Goal: Check status: Check status

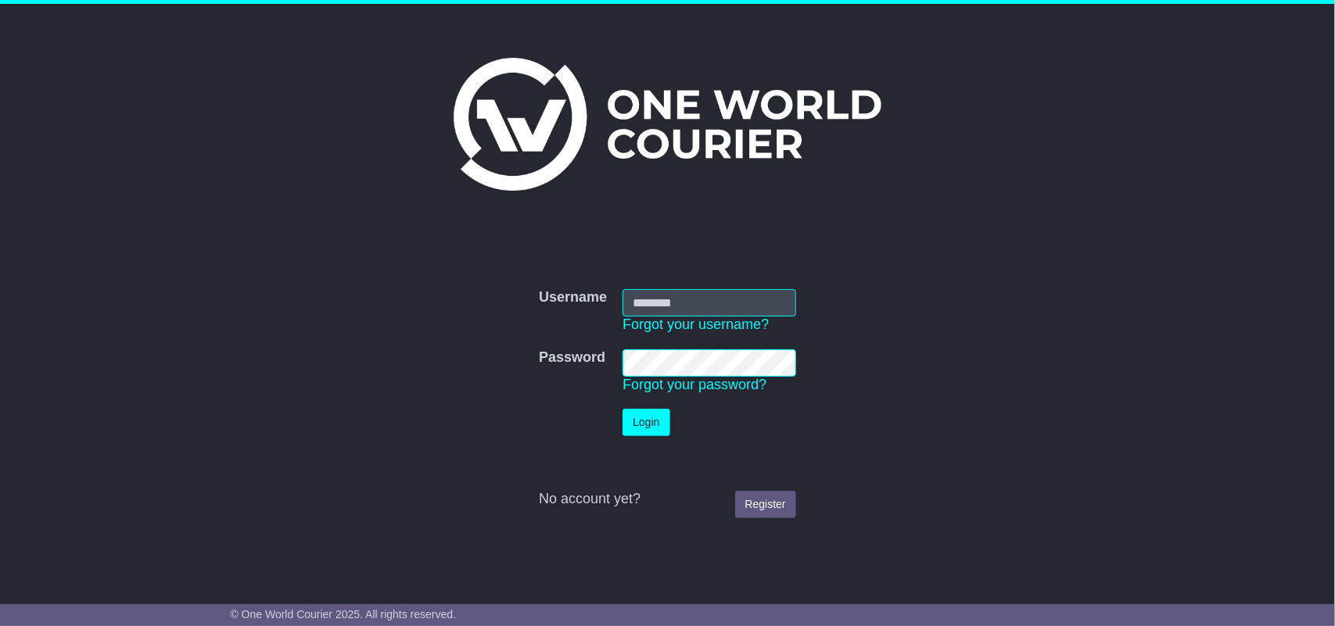
type input "**********"
click at [633, 412] on button "Login" at bounding box center [645, 422] width 47 height 27
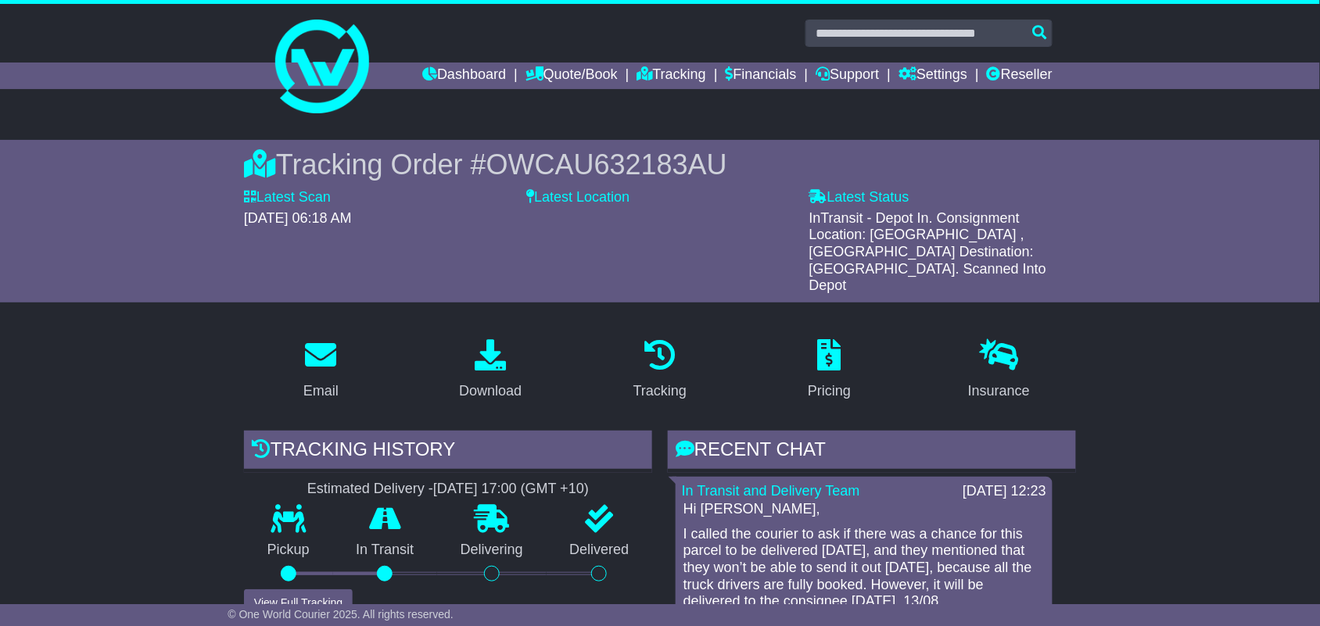
click at [995, 35] on input "text" at bounding box center [928, 33] width 247 height 27
paste input "**********"
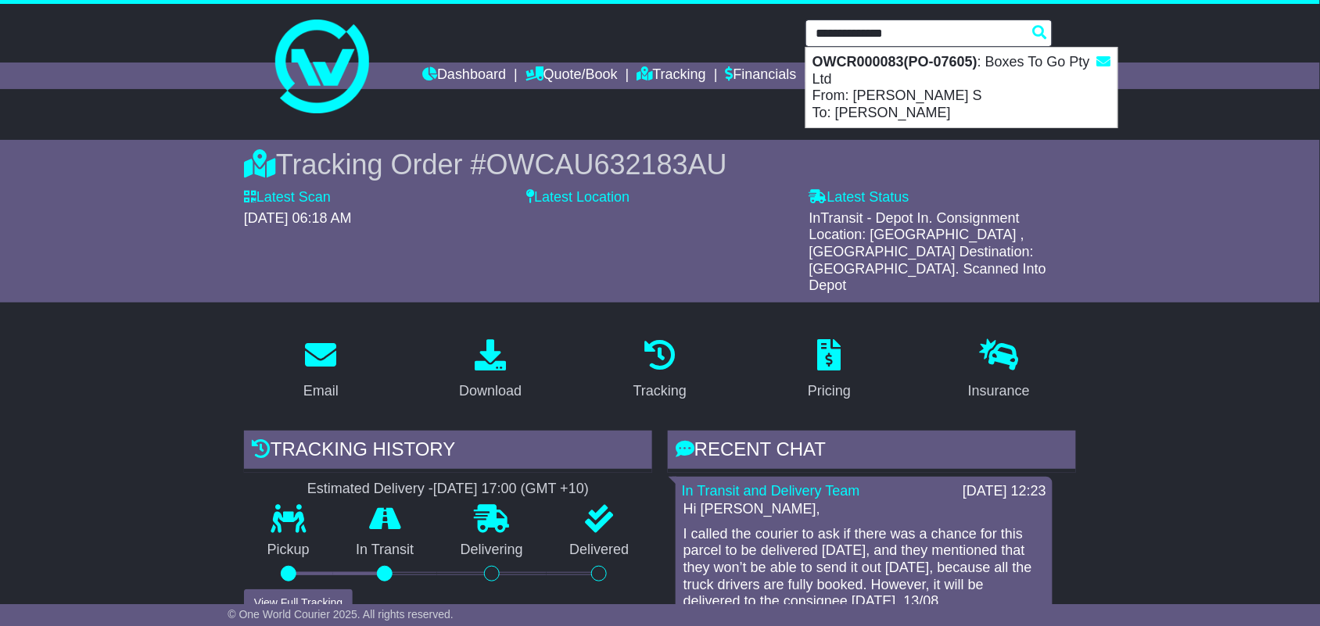
type input "**********"
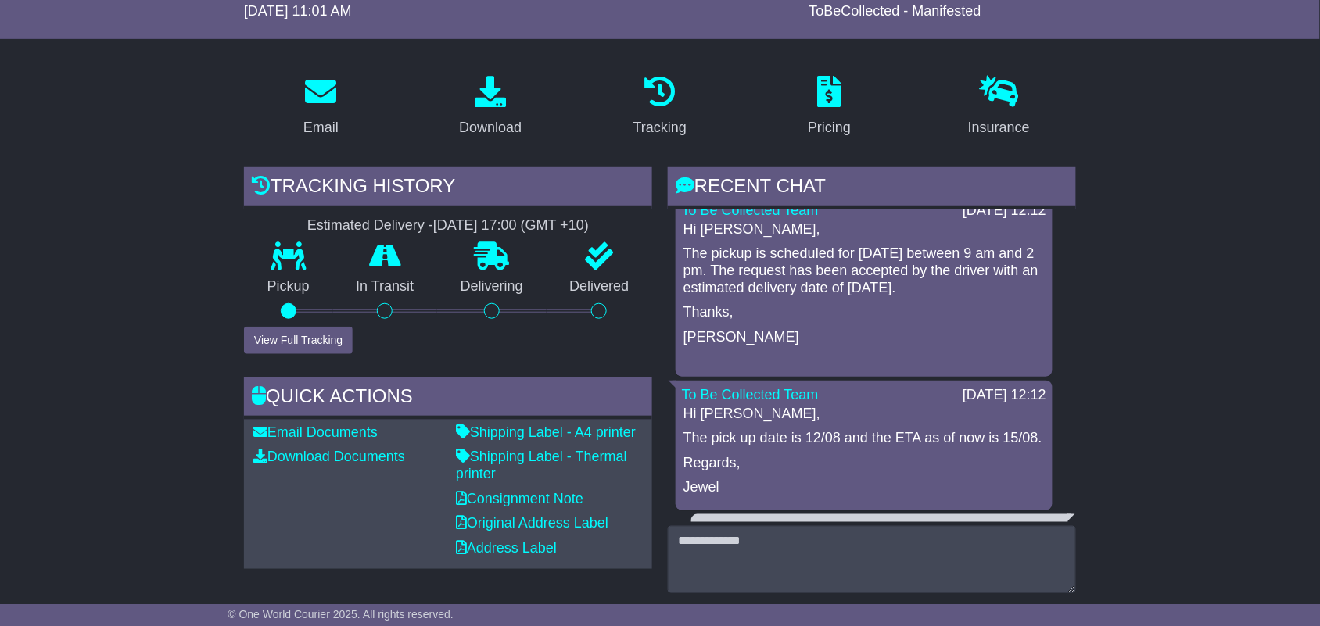
scroll to position [12, 0]
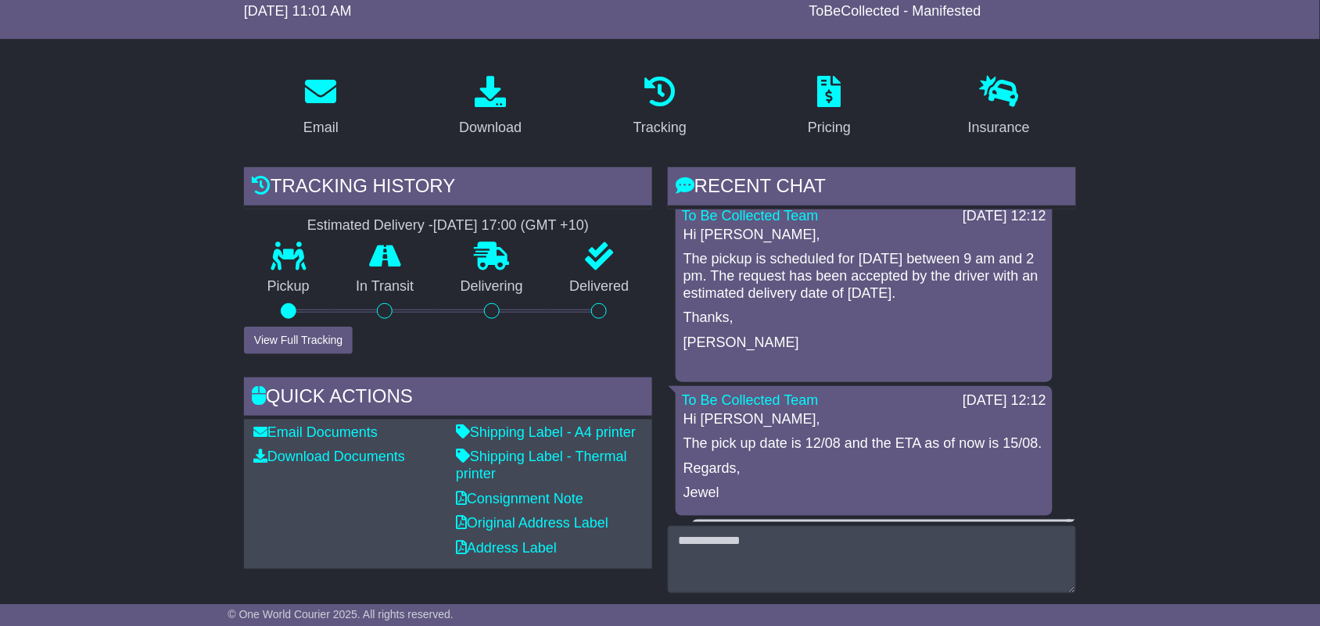
click at [839, 271] on p "The pickup is scheduled for today between 9 am and 2 pm. The request has been a…" at bounding box center [863, 276] width 361 height 51
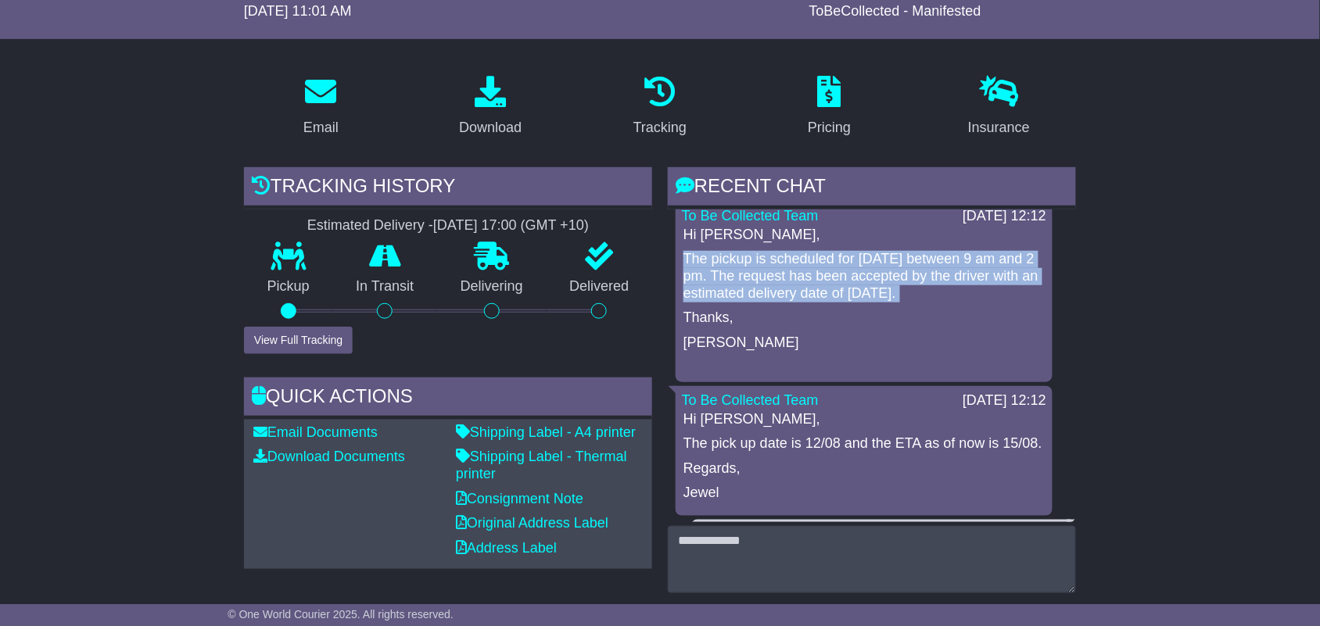
click at [839, 271] on p "The pickup is scheduled for today between 9 am and 2 pm. The request has been a…" at bounding box center [863, 276] width 361 height 51
copy div "The pickup is scheduled for today between 9 am and 2 pm. The request has been a…"
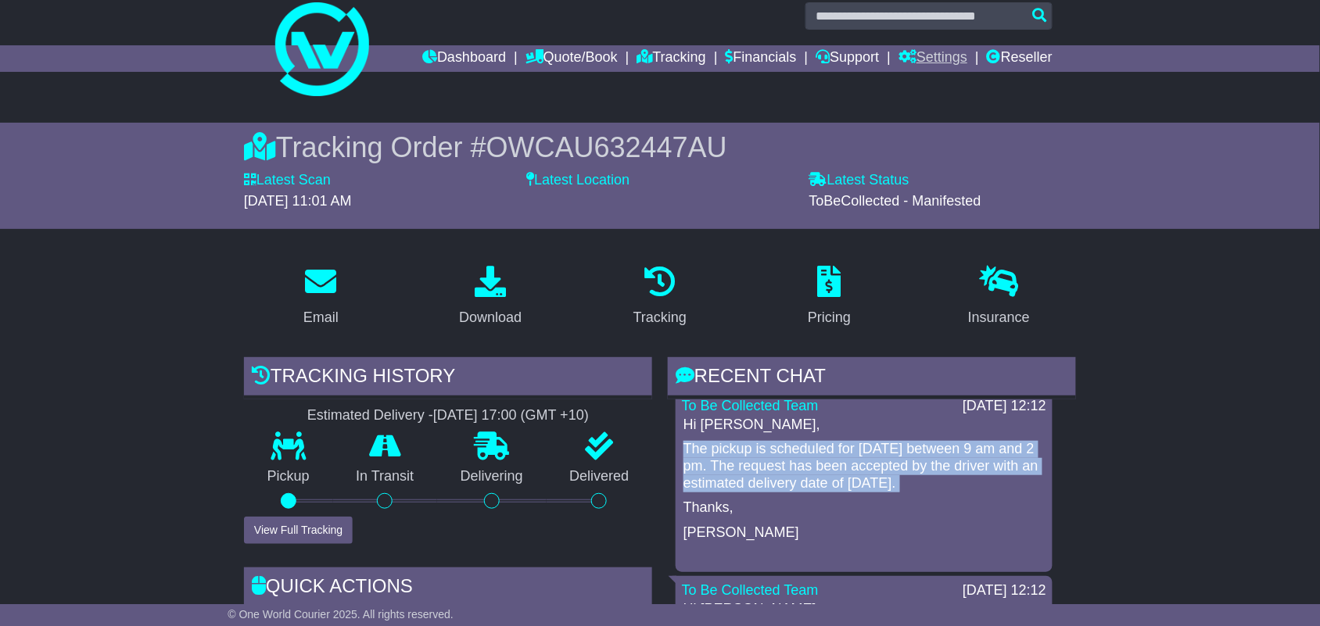
scroll to position [0, 0]
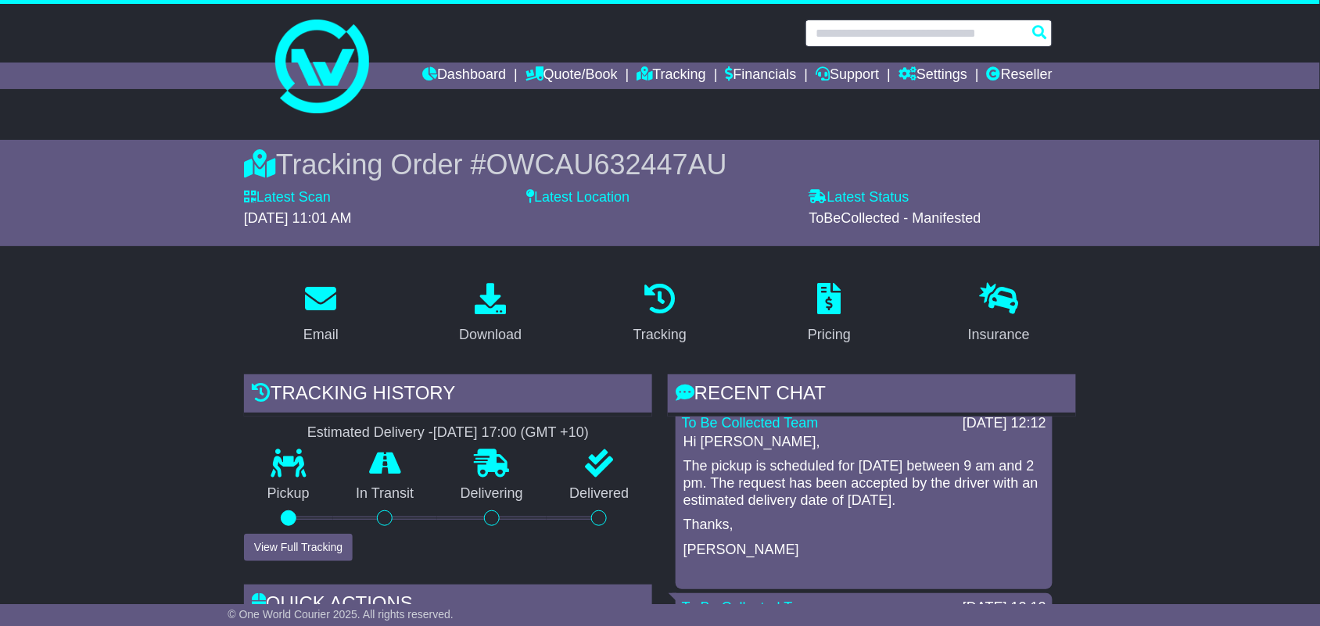
click at [964, 35] on input "text" at bounding box center [928, 33] width 247 height 27
paste input "**********"
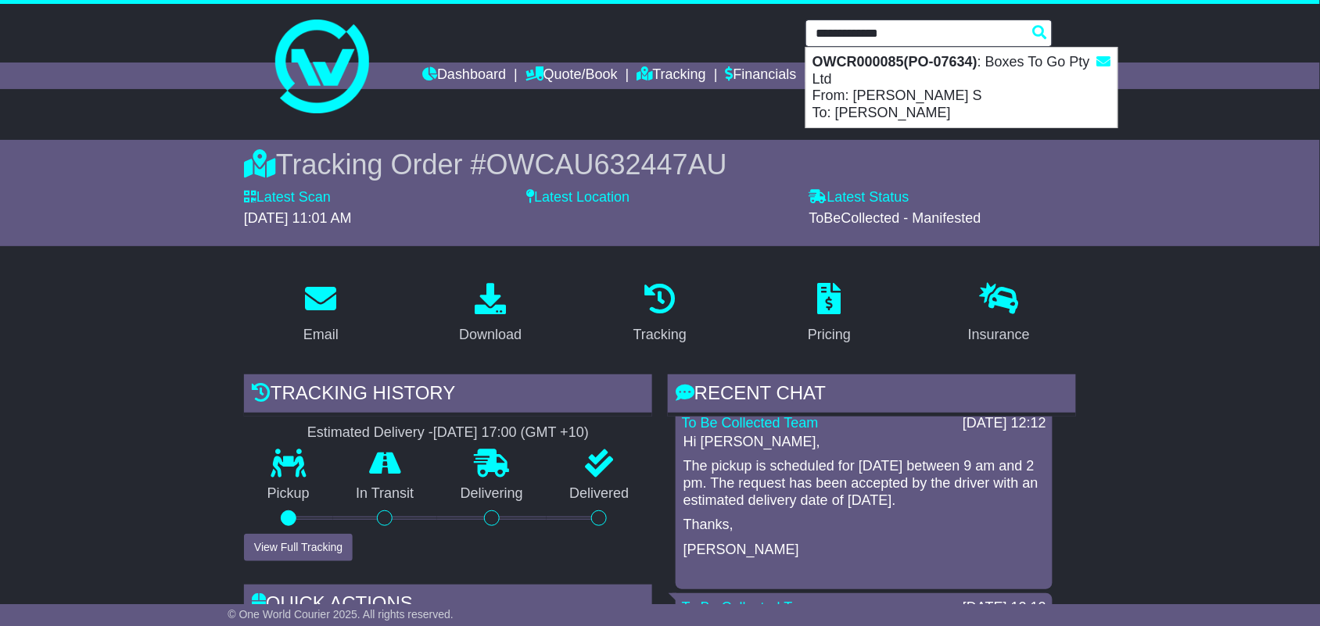
type input "**********"
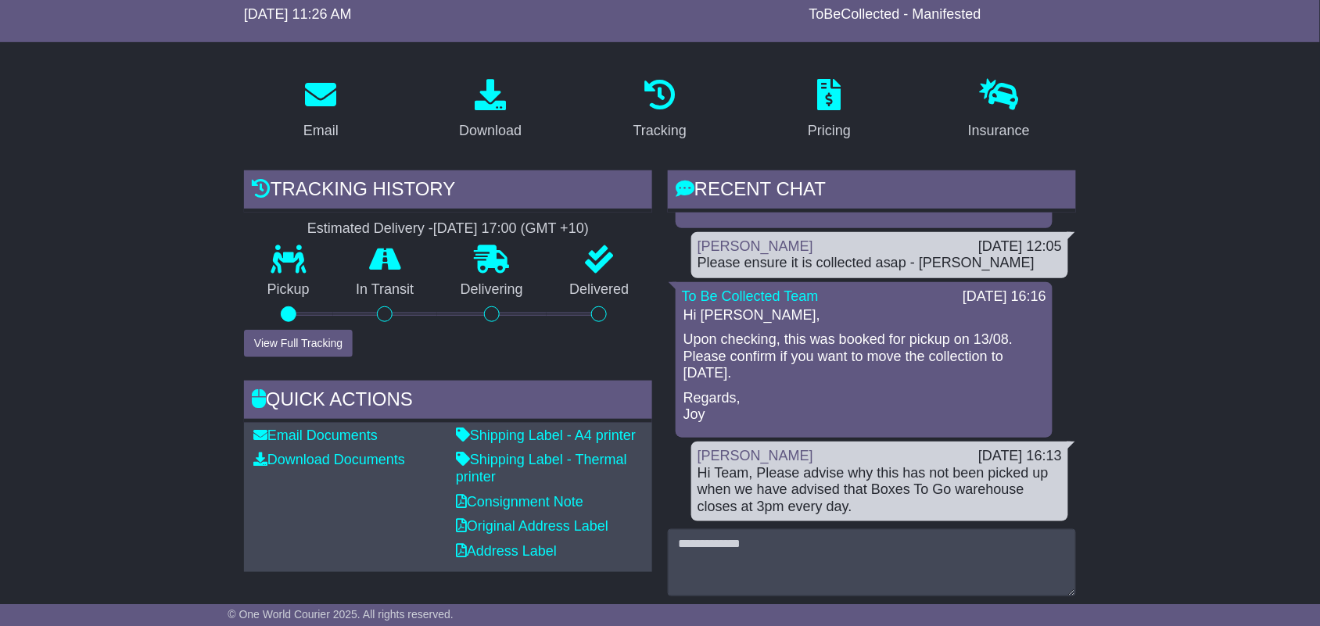
scroll to position [211, 0]
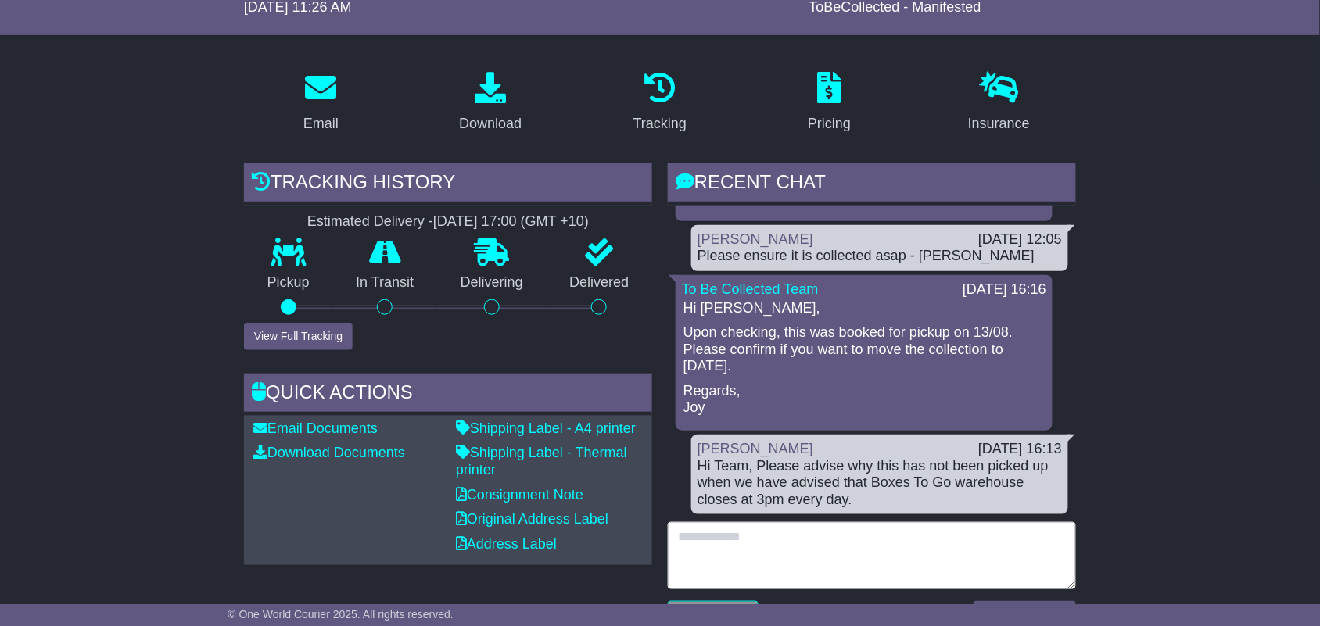
click at [830, 541] on textarea at bounding box center [872, 555] width 408 height 67
type textarea "**********"
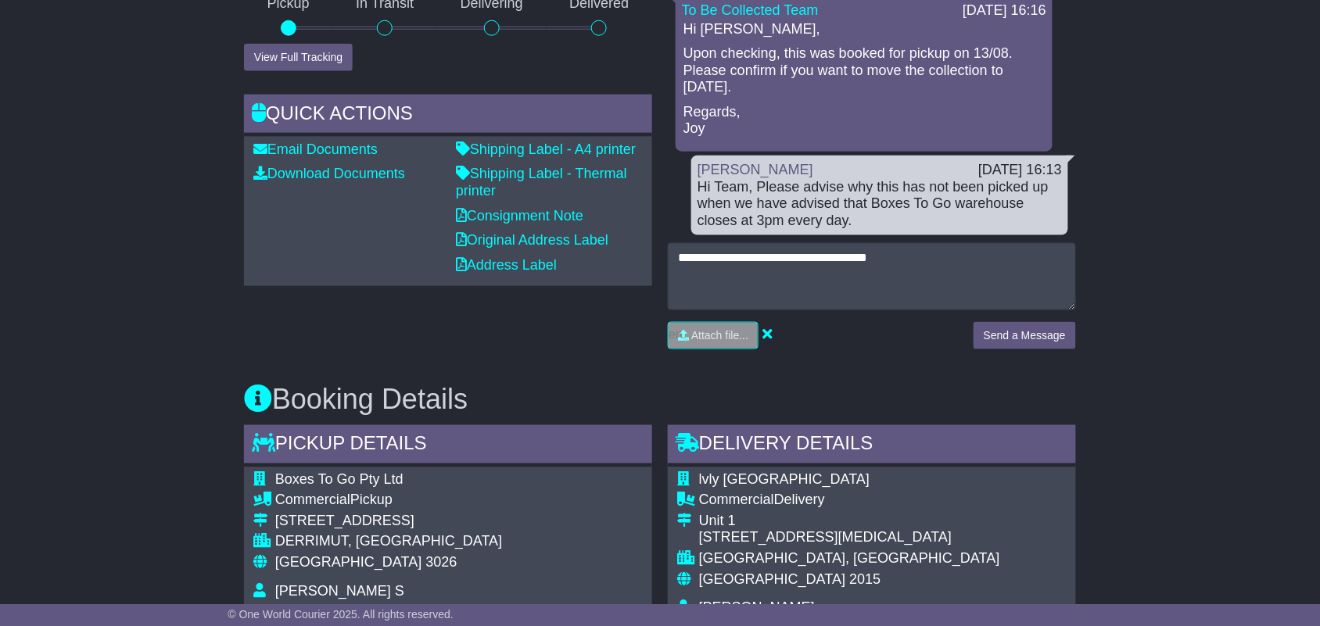
scroll to position [515, 0]
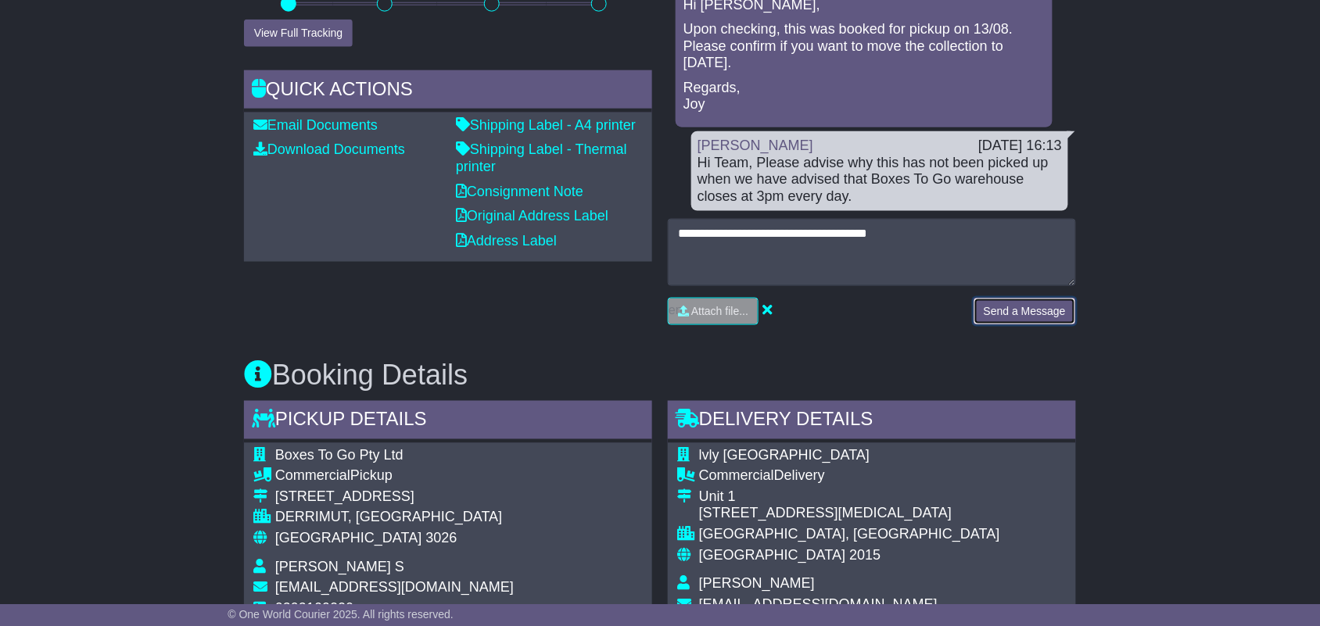
click at [1038, 303] on button "Send a Message" at bounding box center [1025, 311] width 102 height 27
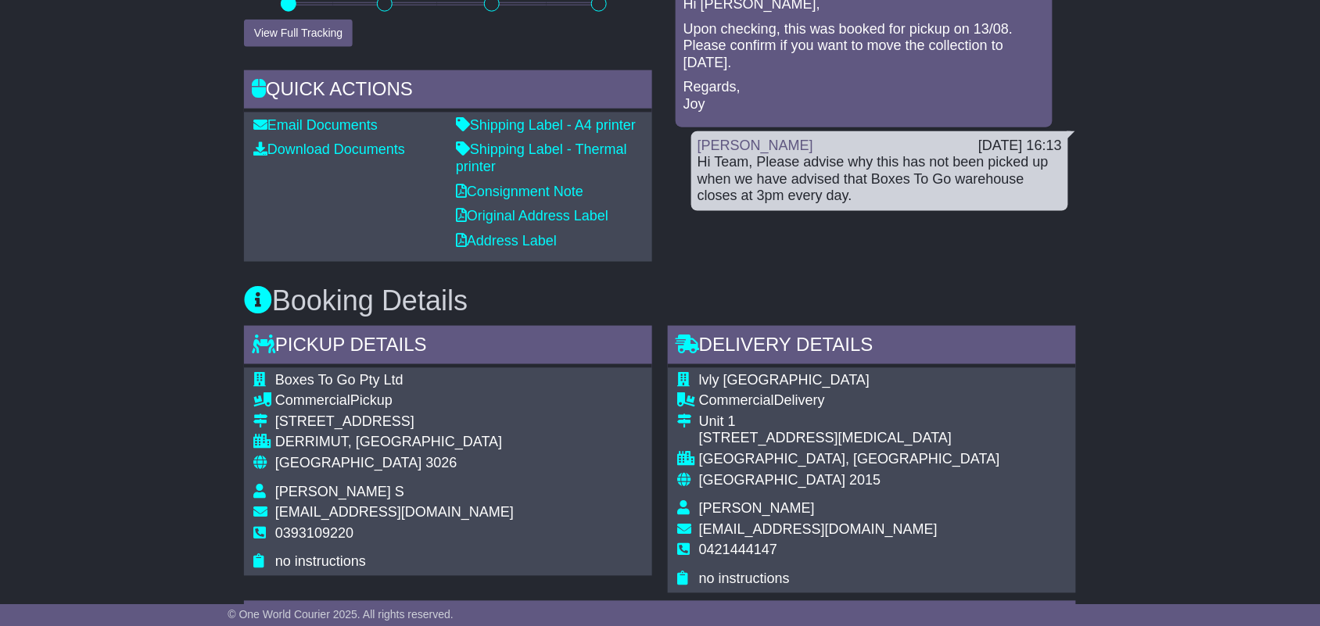
scroll to position [127, 0]
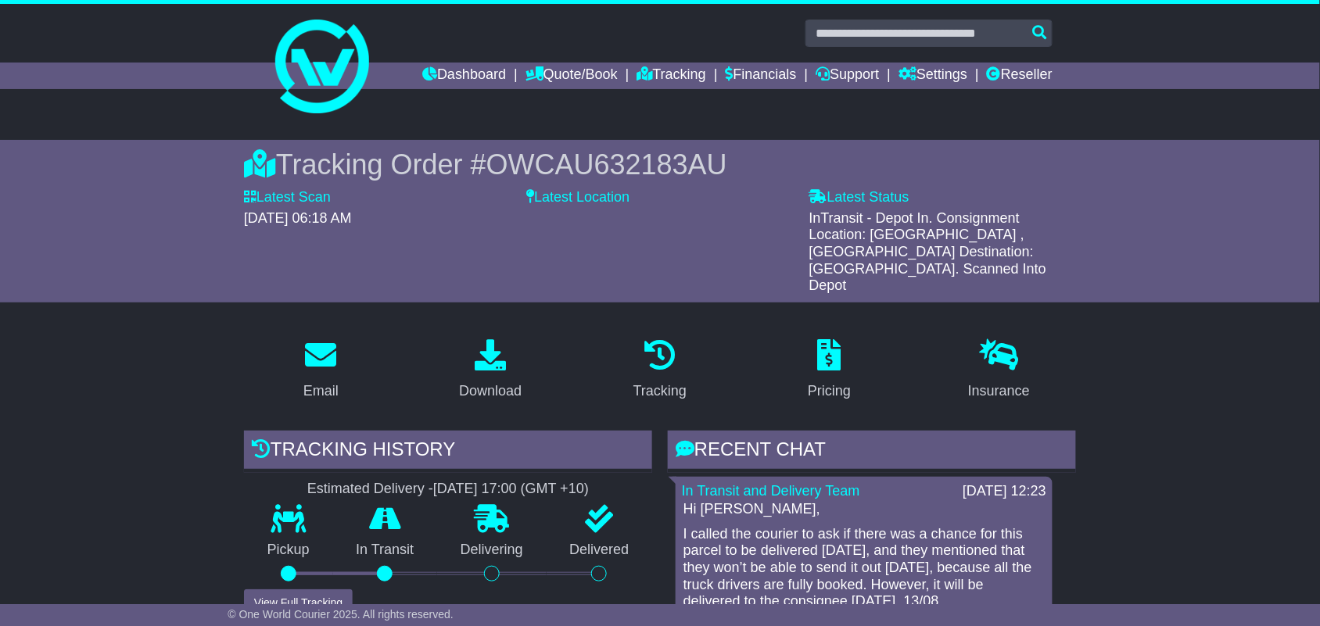
click at [608, 167] on span "OWCAU632183AU" at bounding box center [606, 165] width 241 height 32
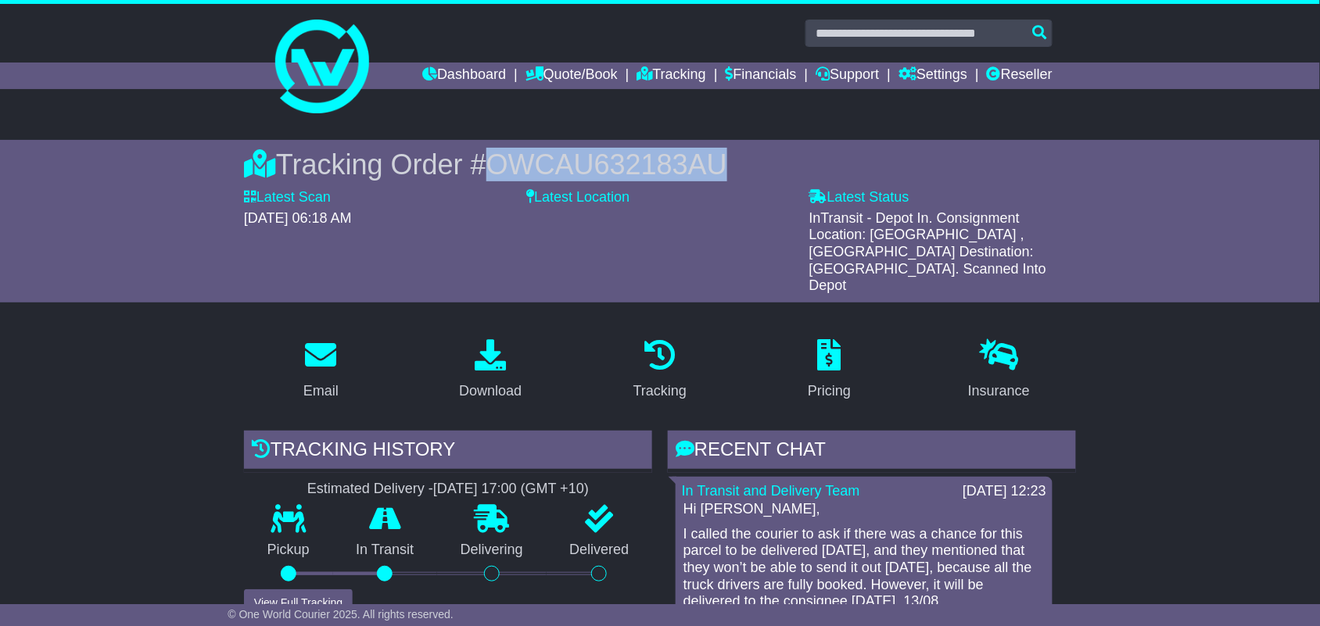
click at [608, 167] on span "OWCAU632183AU" at bounding box center [606, 165] width 241 height 32
copy span "OWCAU632183AU"
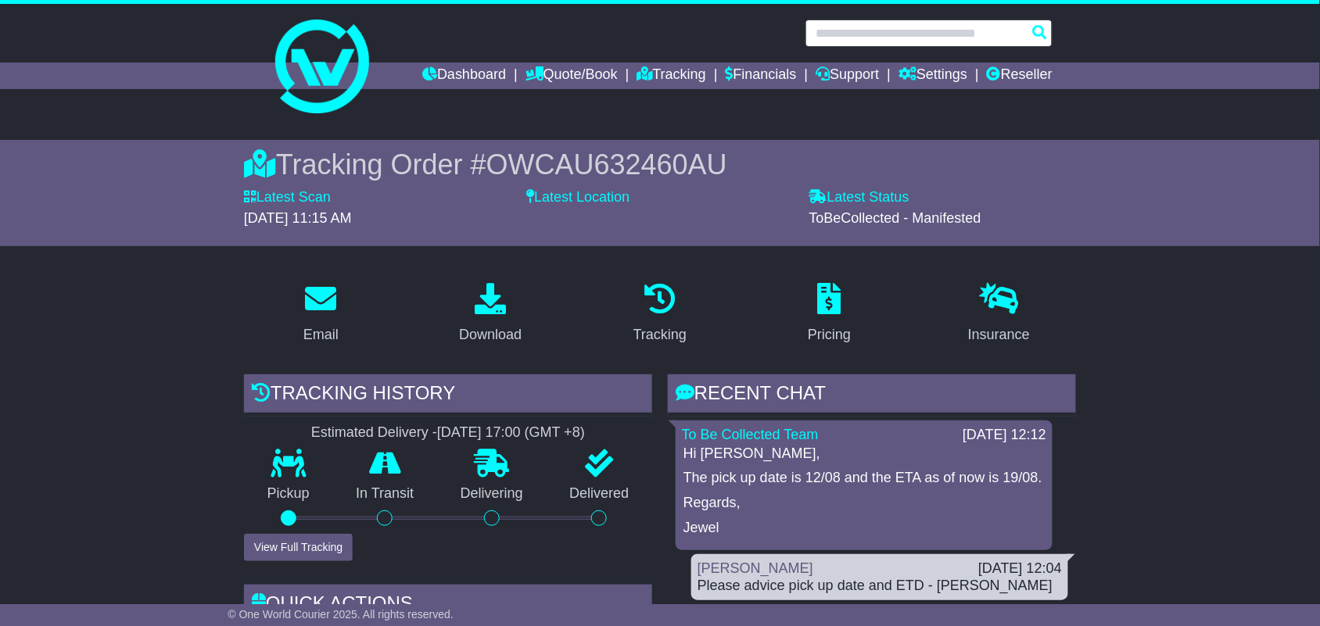
click at [881, 30] on input "text" at bounding box center [928, 33] width 247 height 27
paste input "**********"
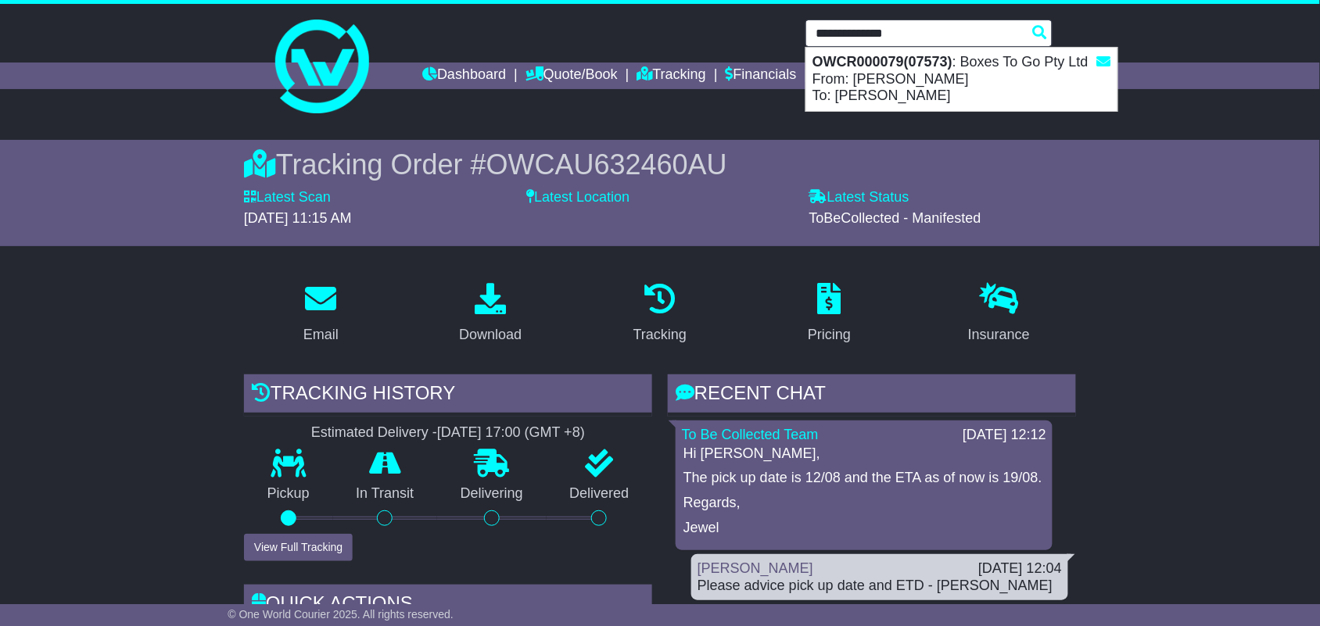
click at [909, 56] on strong "OWCR000079(07573)" at bounding box center [882, 62] width 140 height 16
type input "**********"
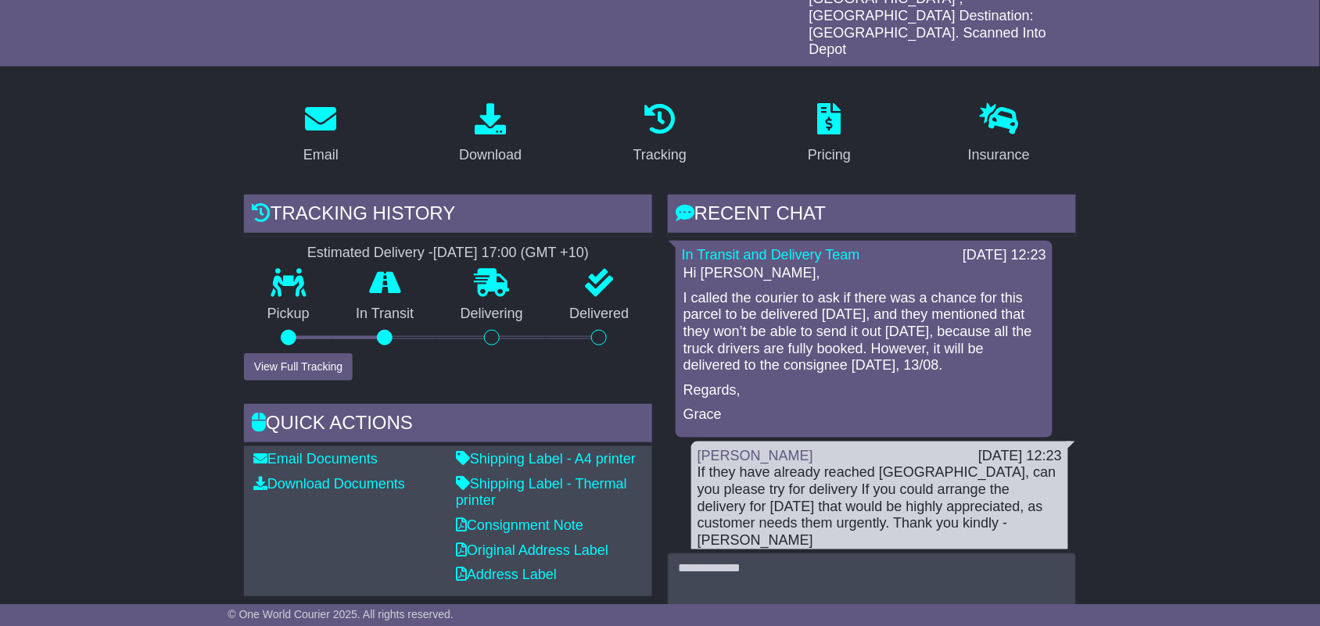
scroll to position [301, 0]
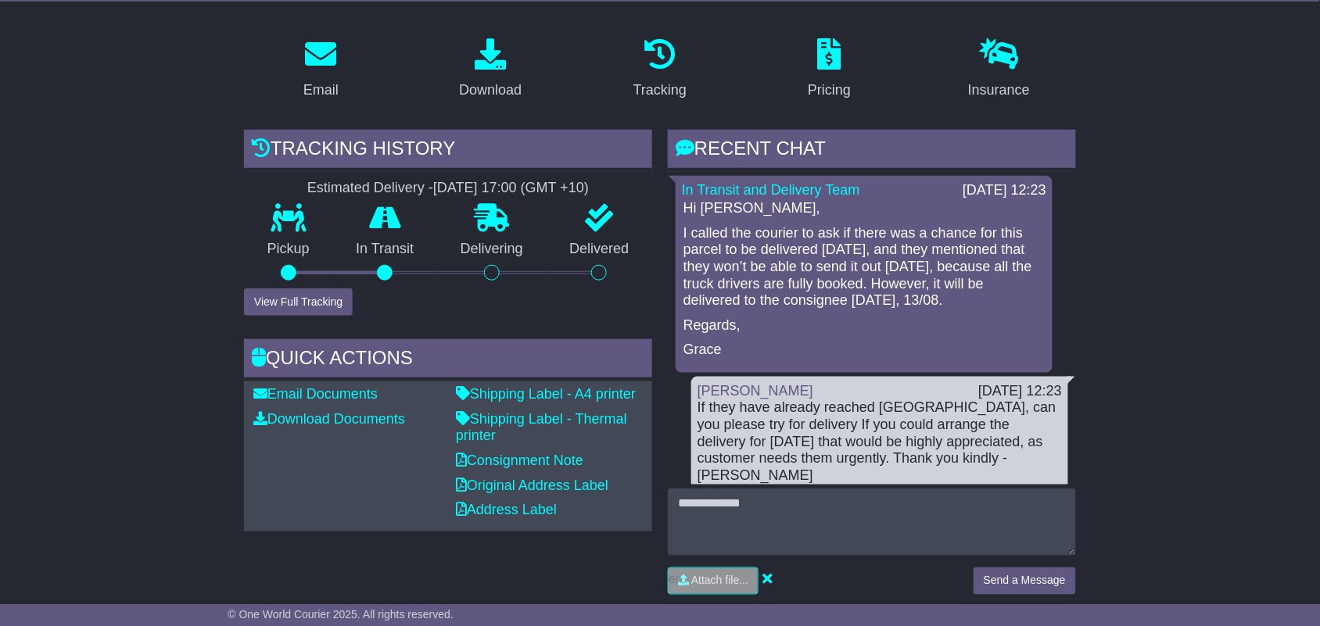
click at [753, 225] on p "I called the courier to ask if there was a chance for this parcel to be deliver…" at bounding box center [863, 267] width 361 height 84
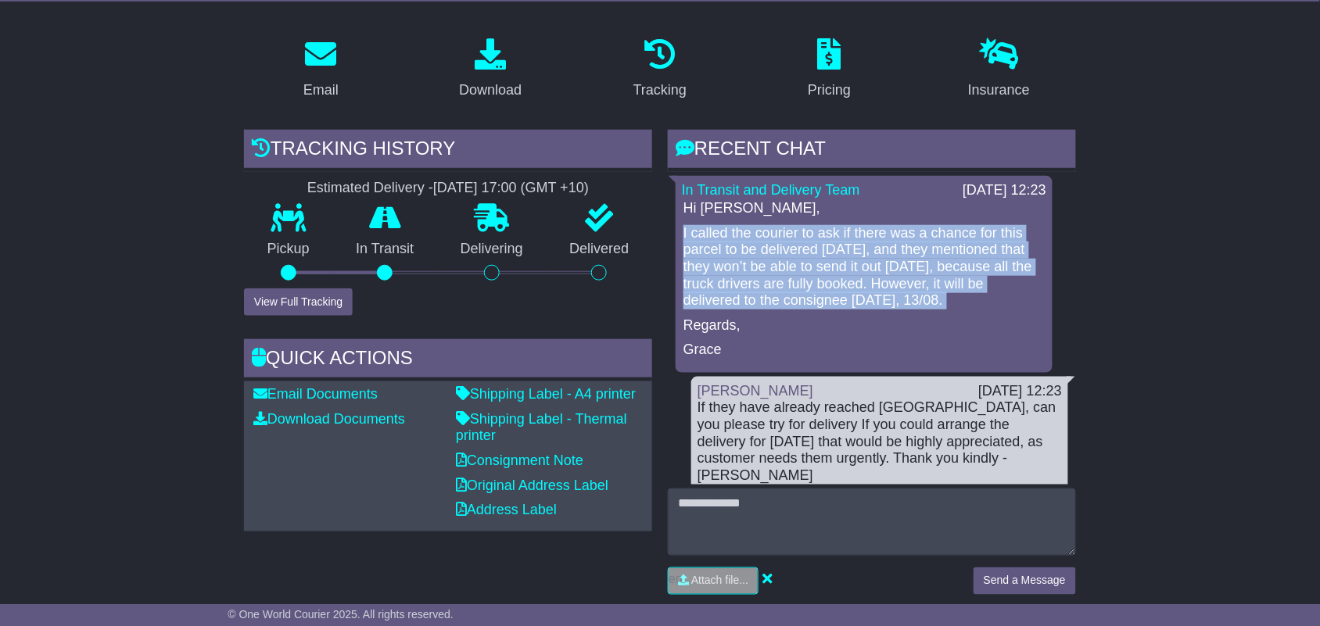
click at [753, 225] on p "I called the courier to ask if there was a chance for this parcel to be deliver…" at bounding box center [863, 267] width 361 height 84
copy div "I called the courier to ask if there was a chance for this parcel to be deliver…"
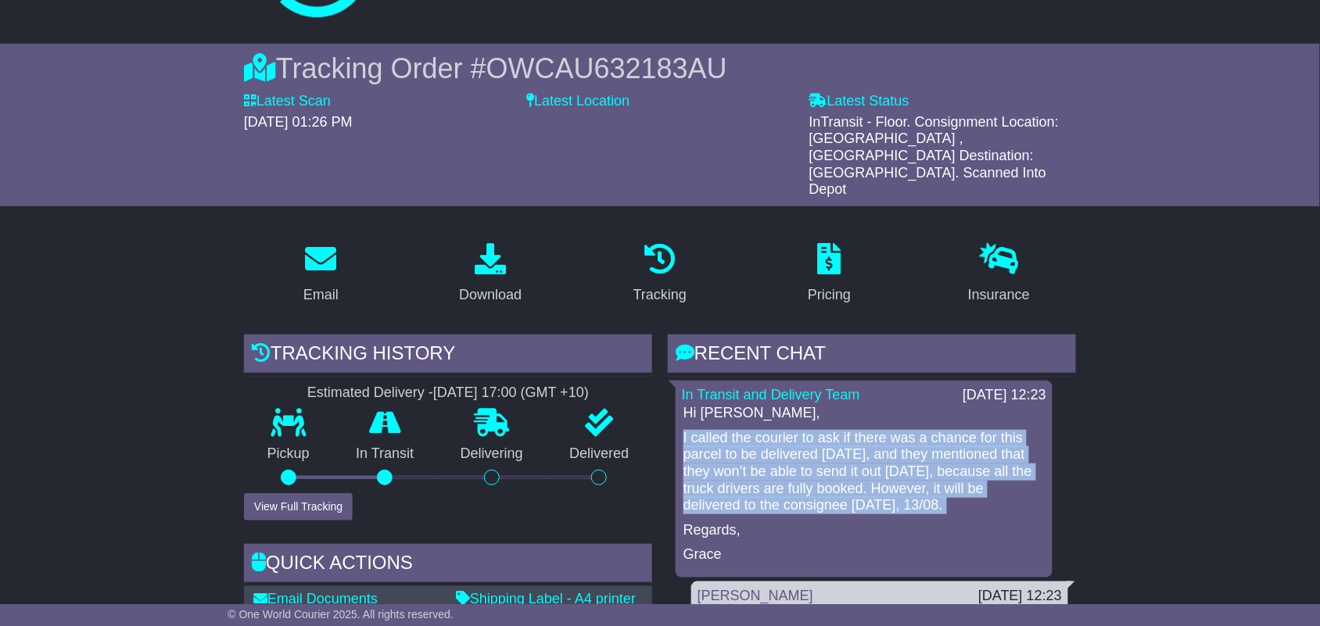
scroll to position [0, 0]
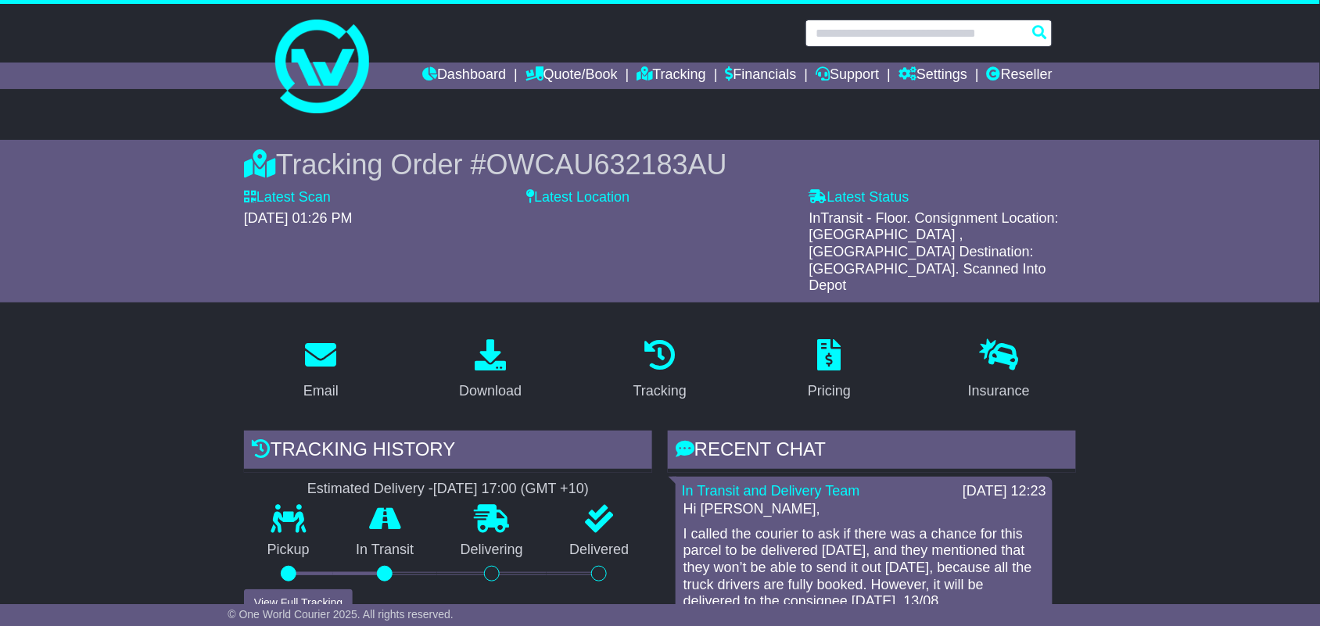
click at [863, 34] on input "text" at bounding box center [928, 33] width 247 height 27
paste input "**********"
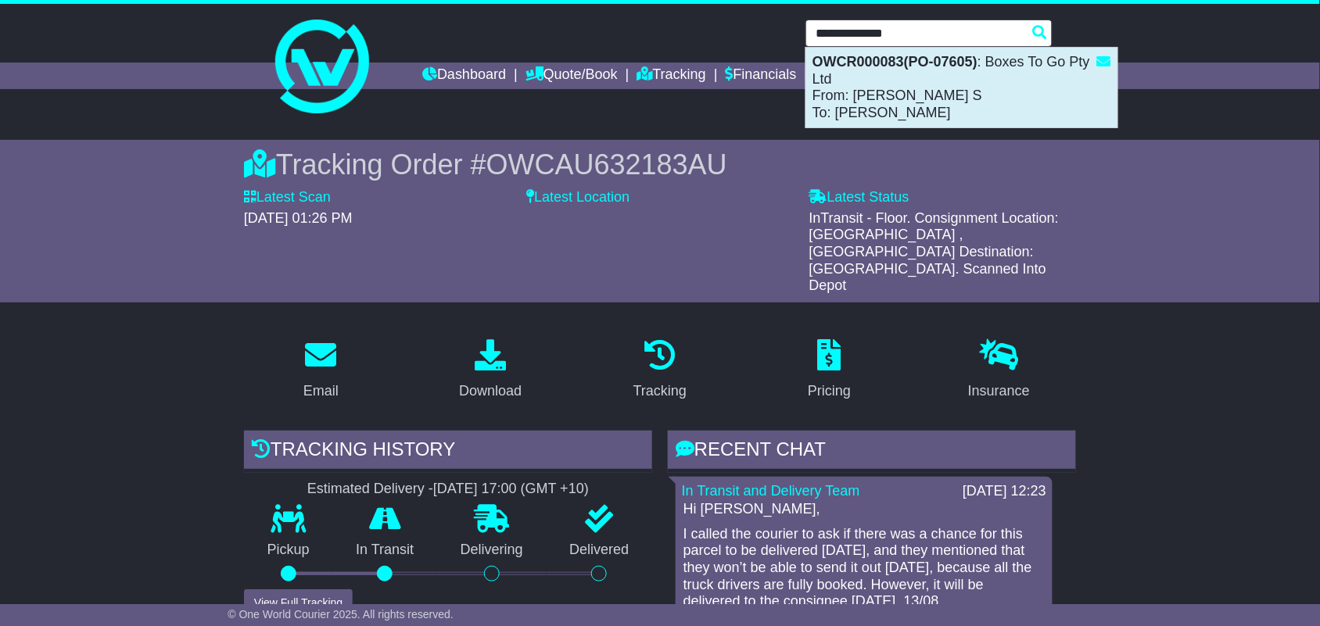
click at [863, 92] on div "OWCR000083(PO-07605) : Boxes To Go Pty Ltd From: Chetana S To: Scott Madson" at bounding box center [961, 88] width 311 height 80
type input "**********"
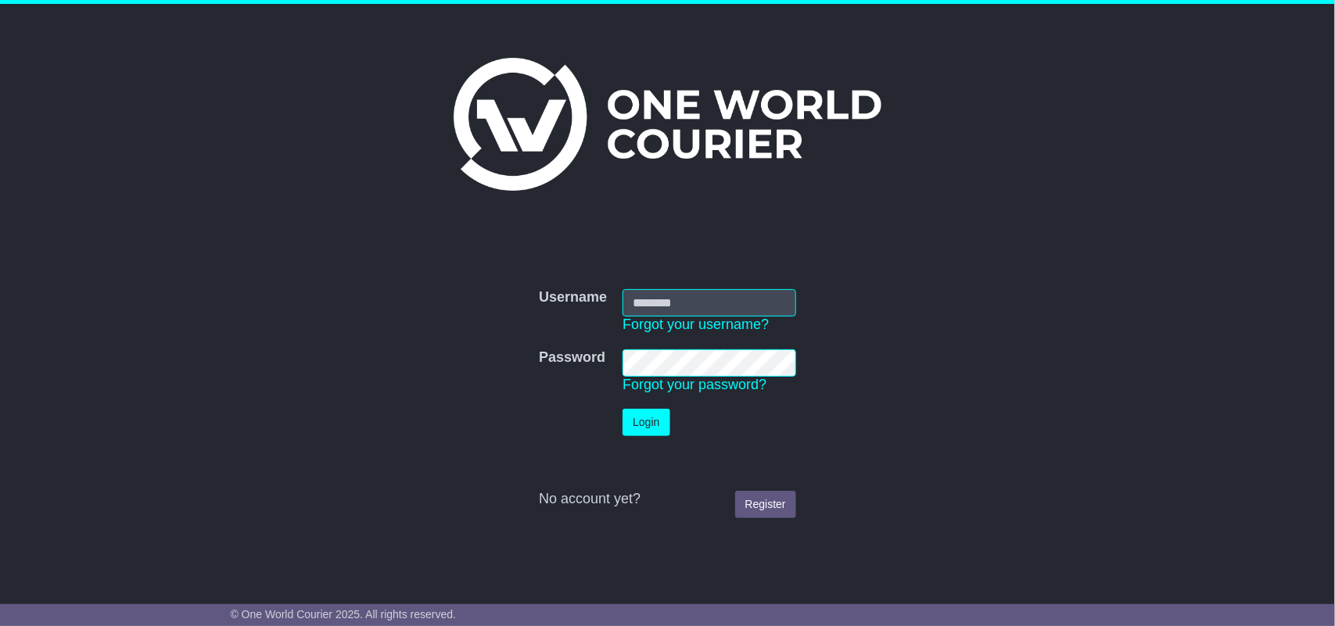
type input "**********"
click at [658, 414] on button "Login" at bounding box center [645, 422] width 47 height 27
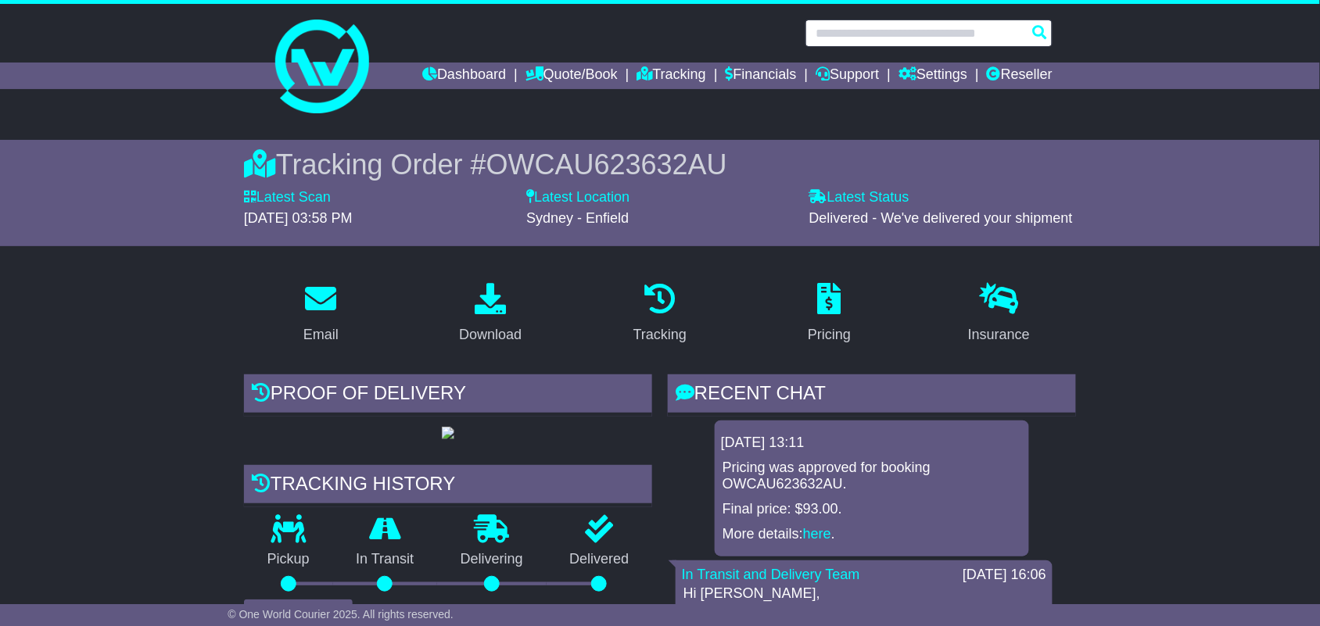
click at [913, 32] on input "text" at bounding box center [928, 33] width 247 height 27
paste input "**********"
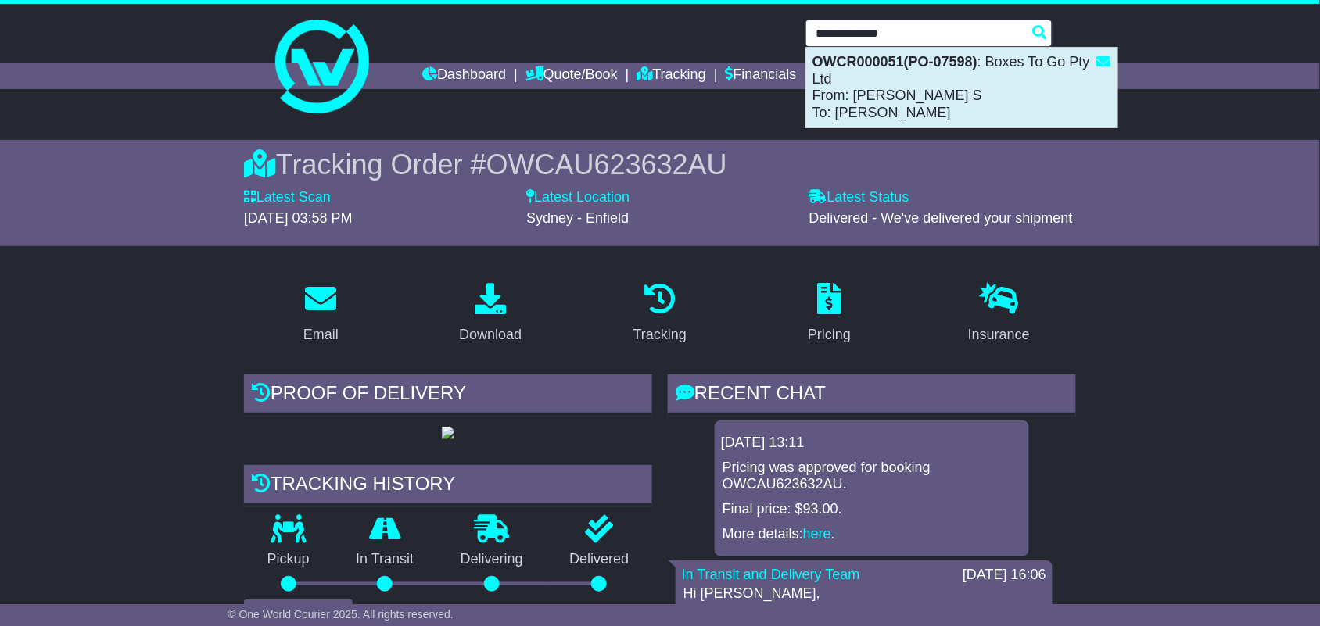
click at [895, 88] on div "OWCR000051(PO-07598) : Boxes To Go Pty Ltd From: Chetana S To: Chloe Scott" at bounding box center [961, 88] width 311 height 80
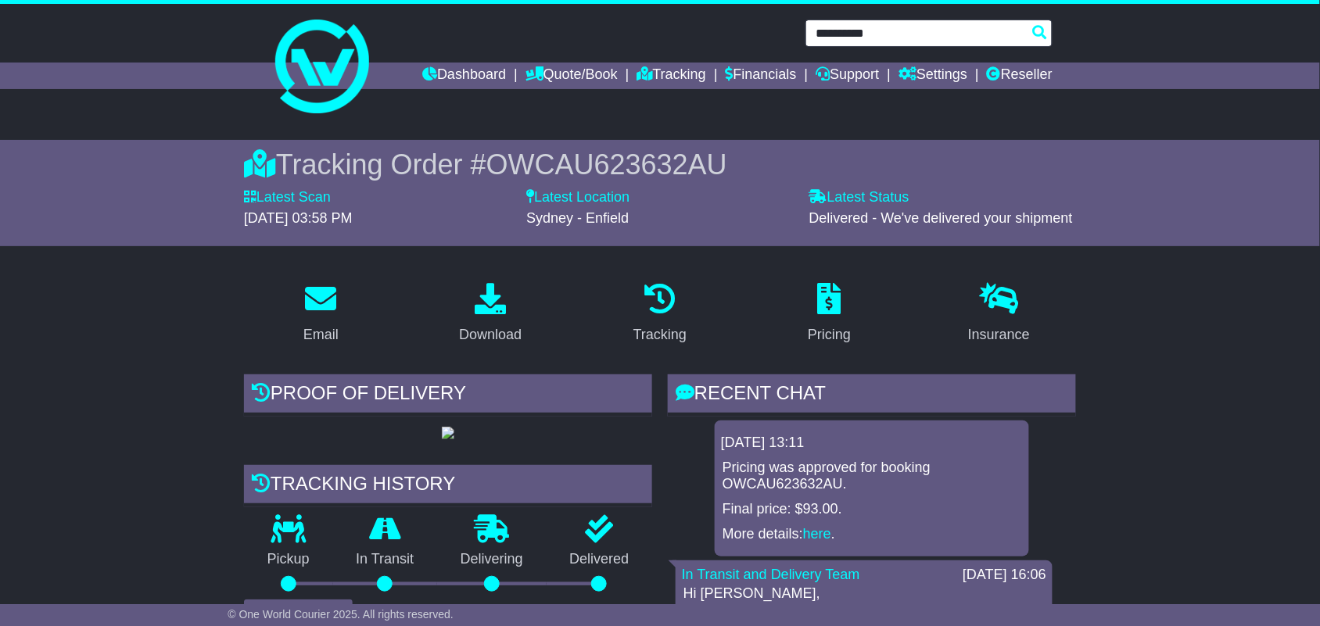
type input "**********"
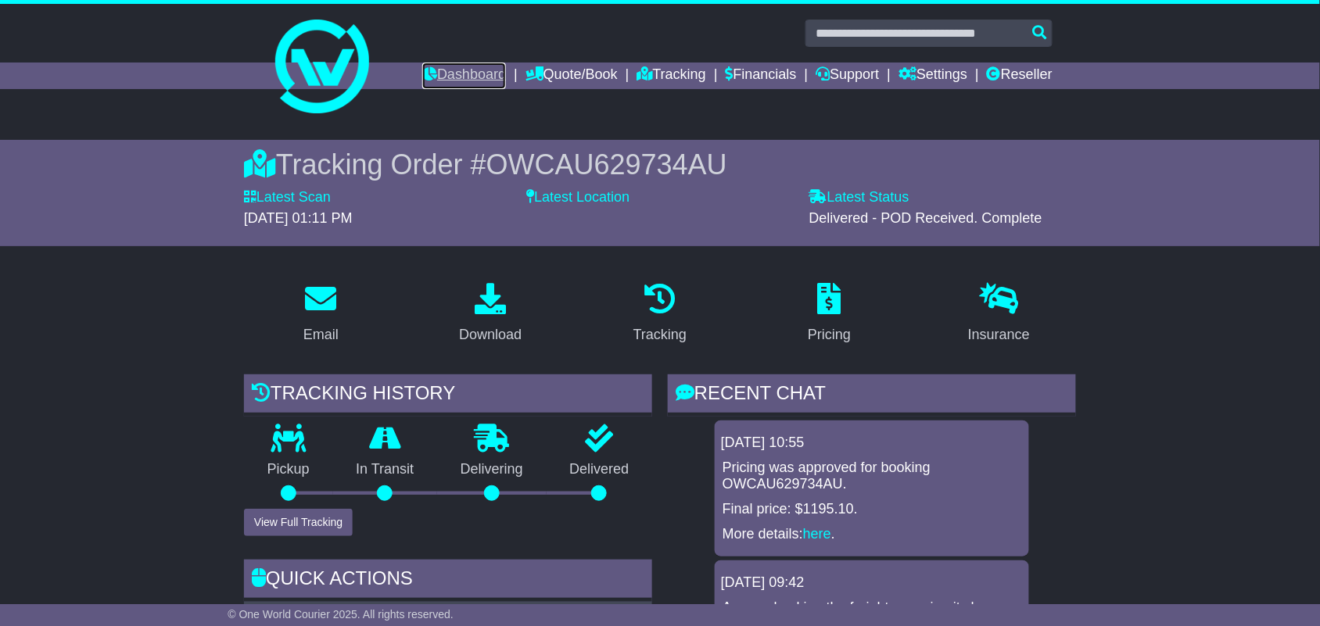
click at [423, 82] on link "Dashboard" at bounding box center [464, 76] width 84 height 27
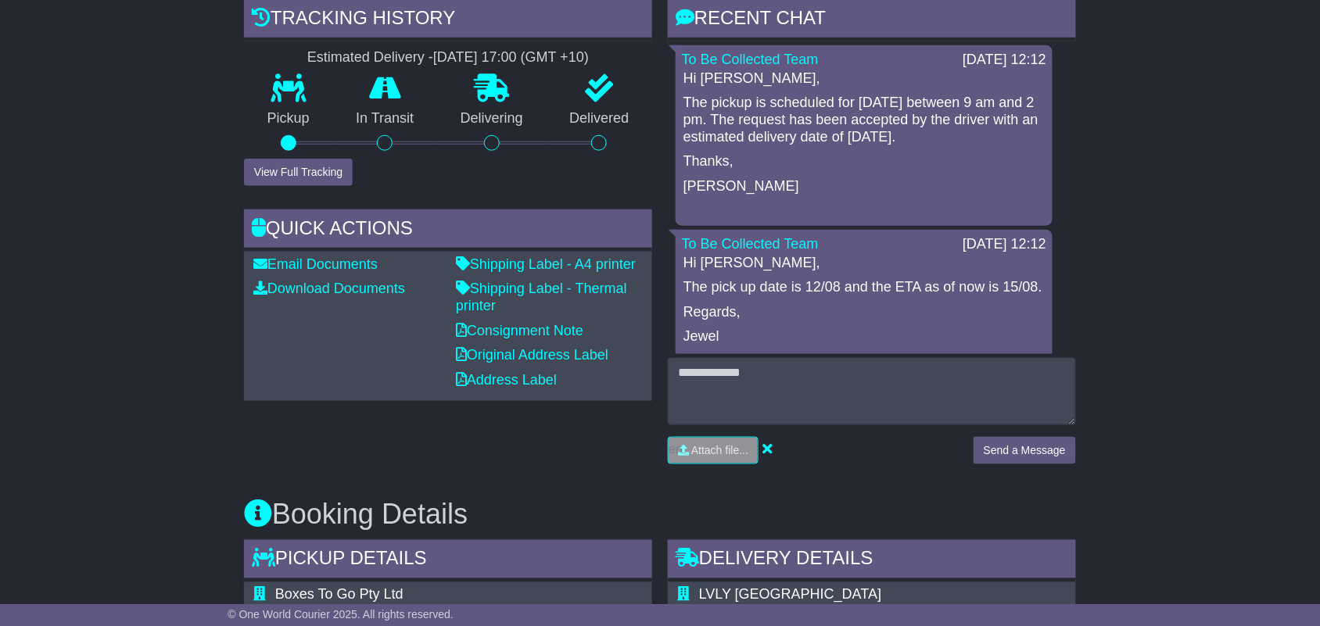
scroll to position [385, 0]
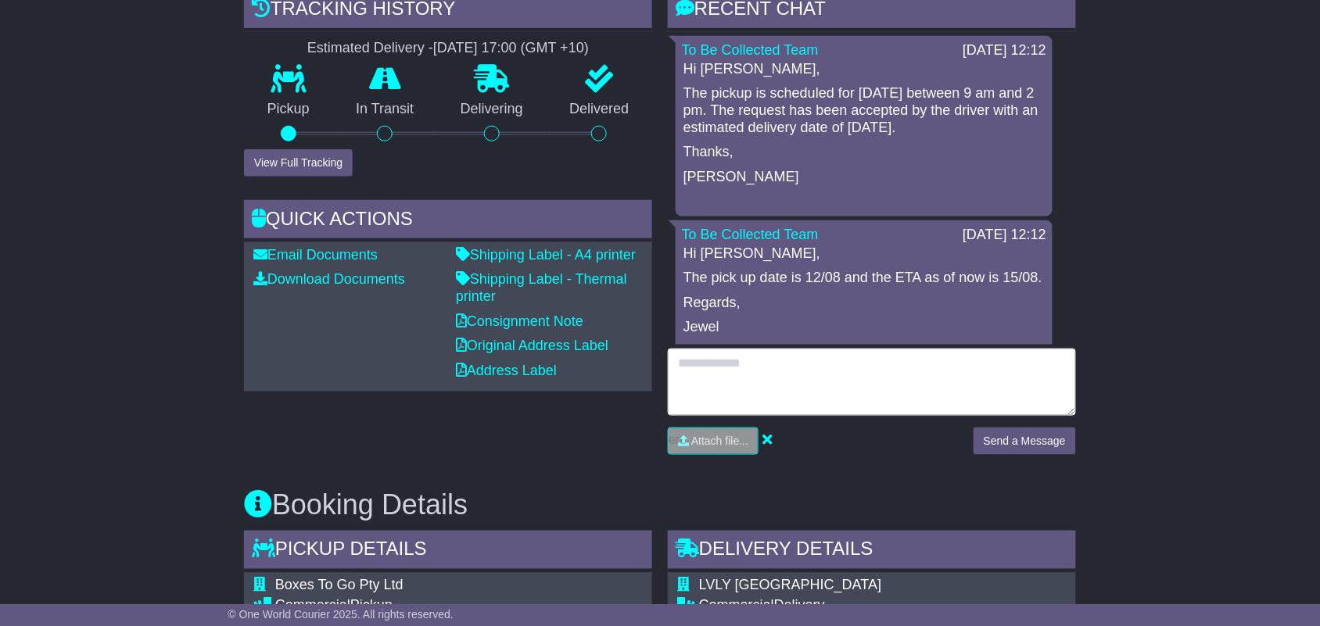
click at [927, 378] on textarea at bounding box center [872, 382] width 408 height 67
paste textarea "**********"
type textarea "**********"
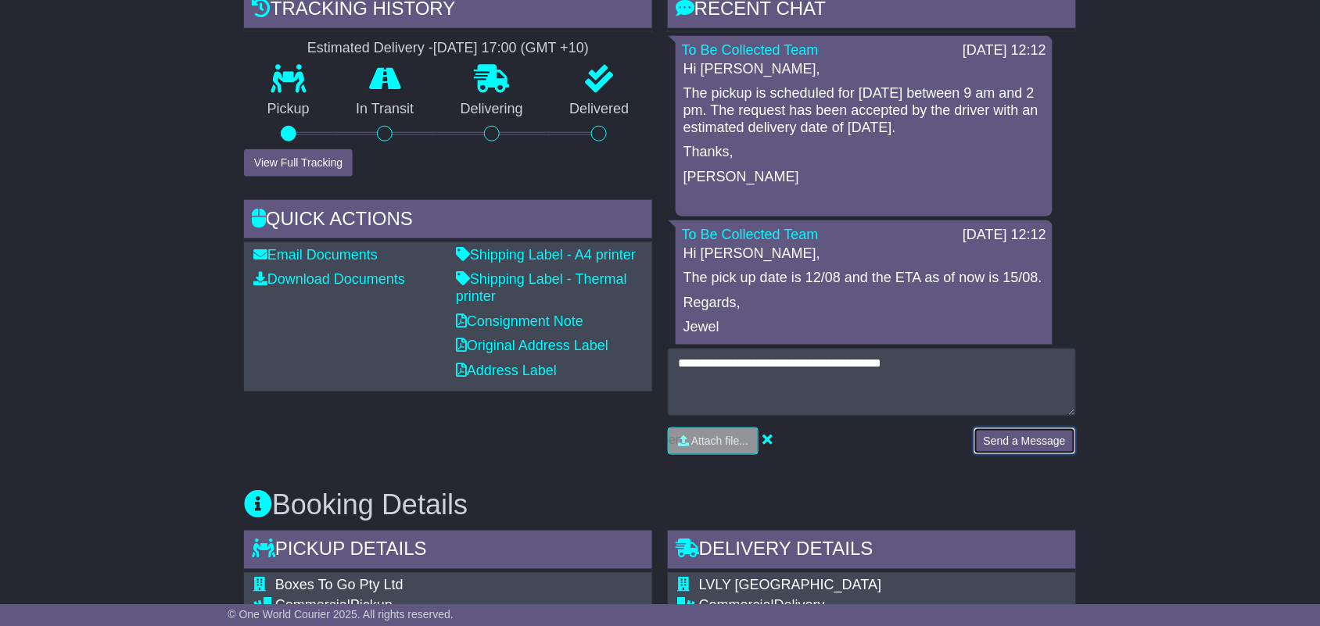
click at [999, 435] on button "Send a Message" at bounding box center [1025, 441] width 102 height 27
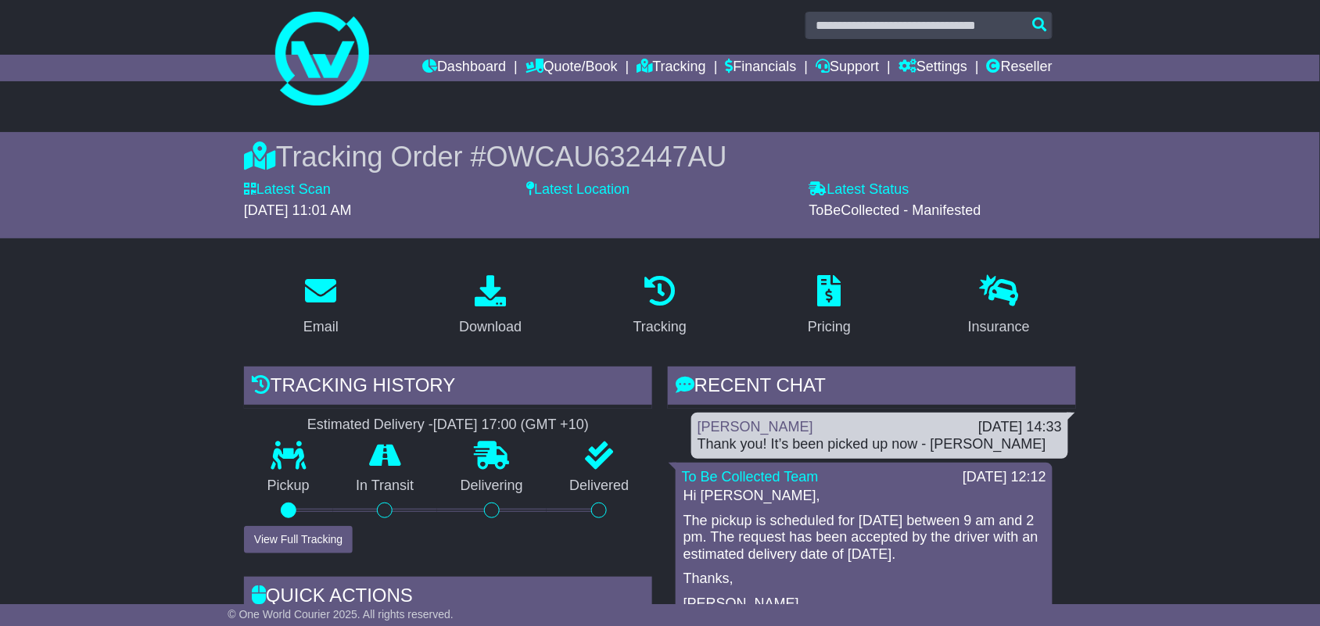
scroll to position [0, 0]
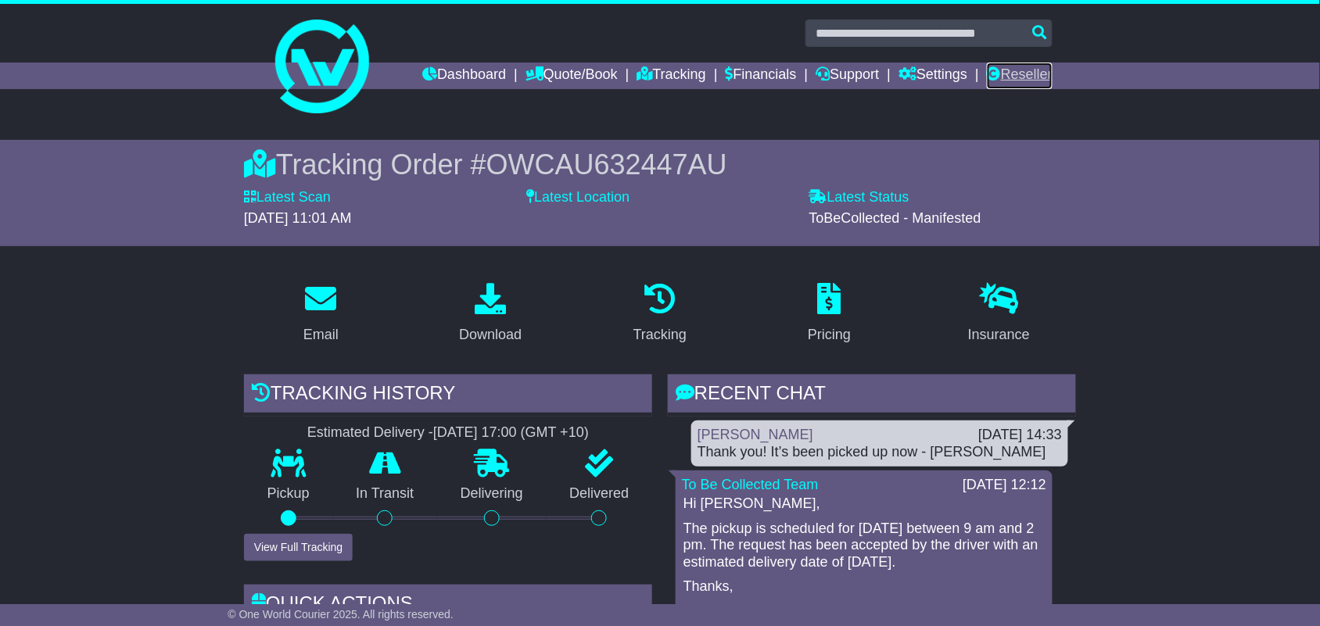
click at [1041, 72] on link "Reseller" at bounding box center [1020, 76] width 66 height 27
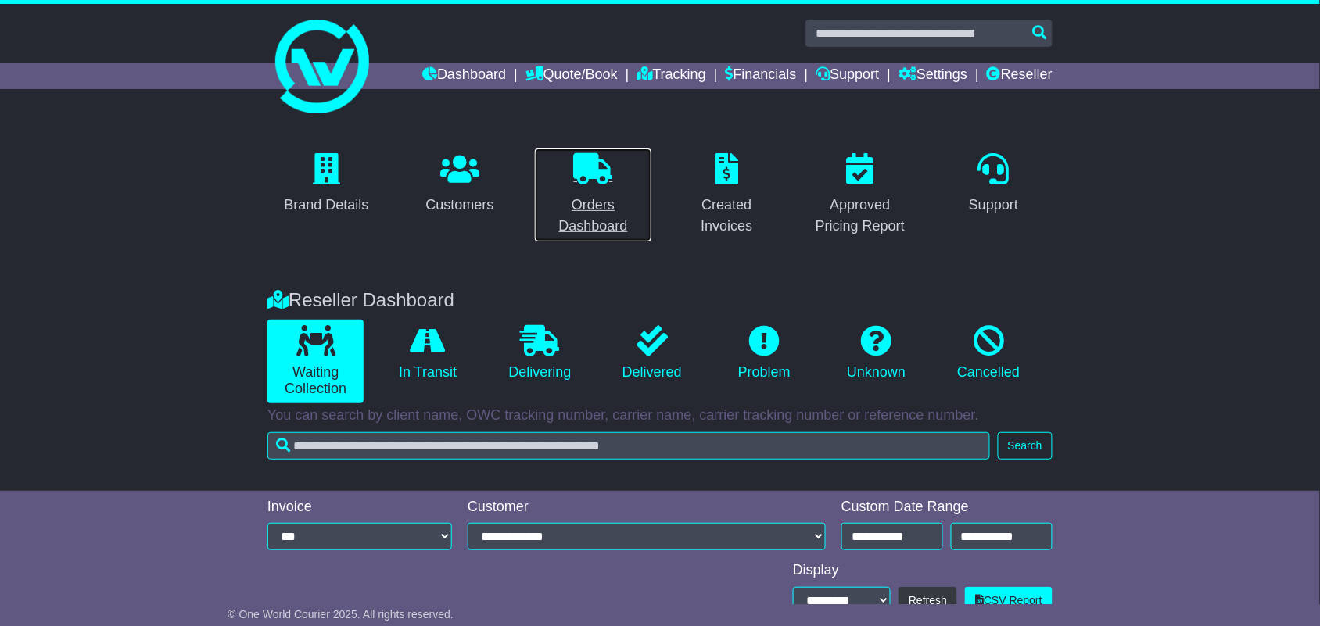
click at [583, 185] on p at bounding box center [593, 170] width 98 height 34
click at [579, 209] on div "Orders Dashboard" at bounding box center [593, 216] width 98 height 42
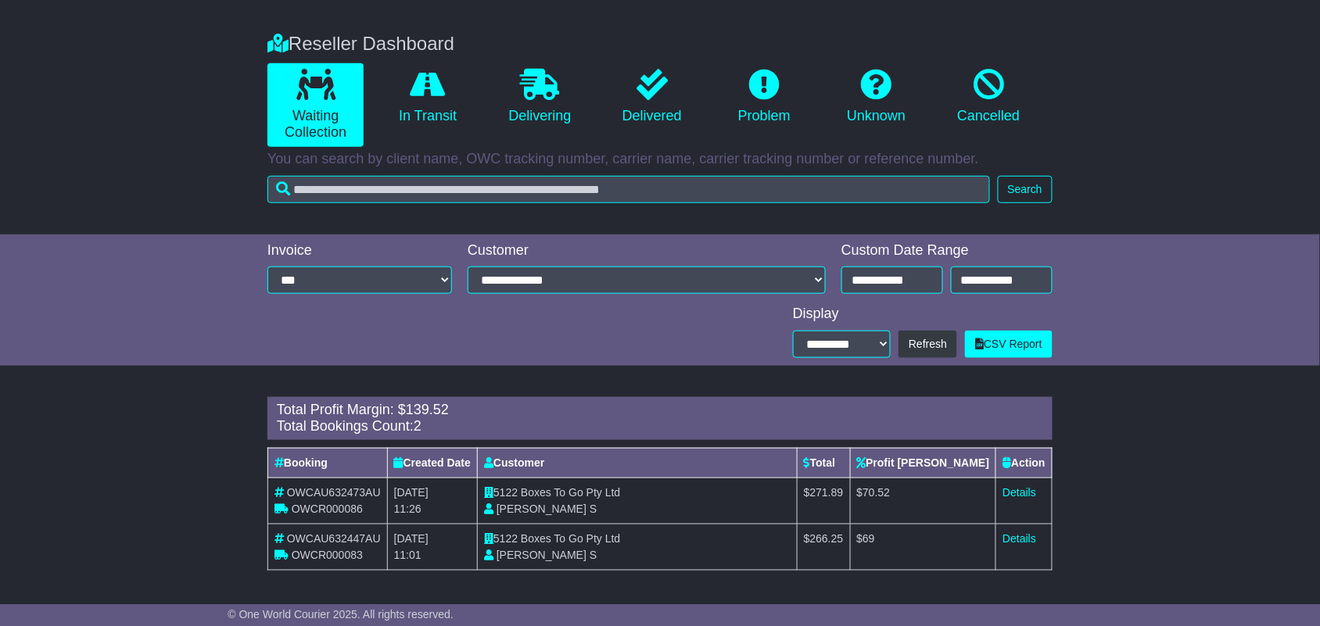
scroll to position [258, 0]
click at [1018, 534] on link "Details" at bounding box center [1019, 539] width 34 height 13
click at [1007, 486] on link "Details" at bounding box center [1019, 492] width 34 height 13
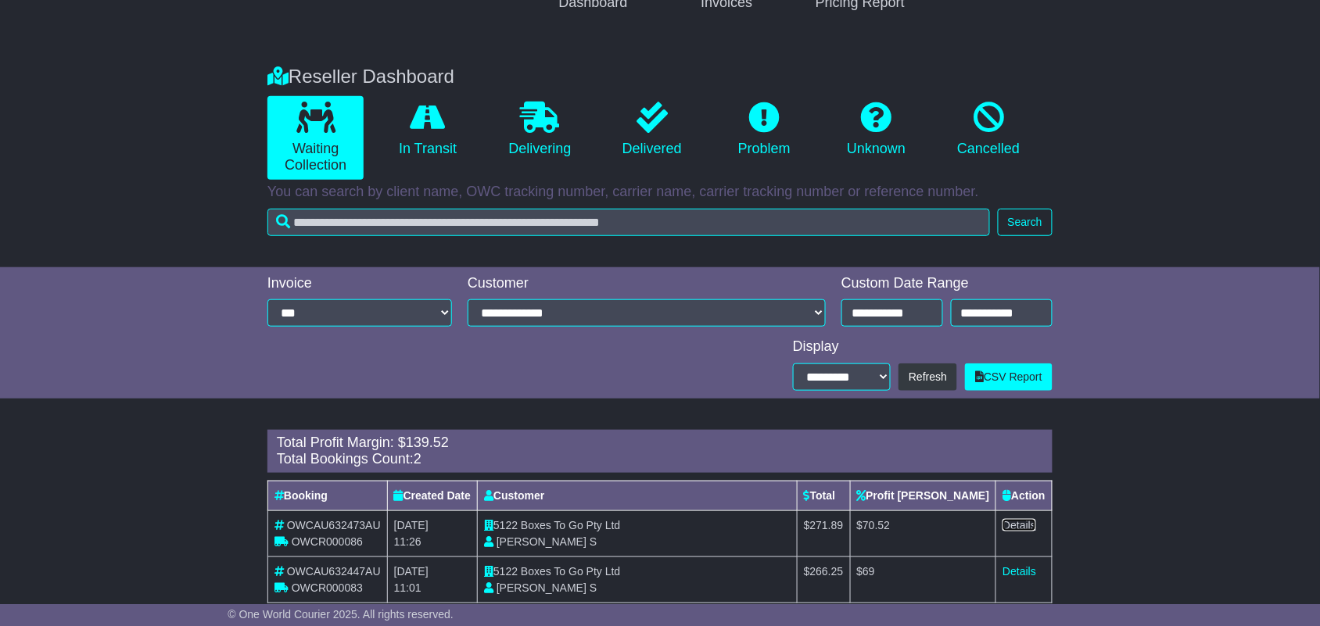
scroll to position [237, 0]
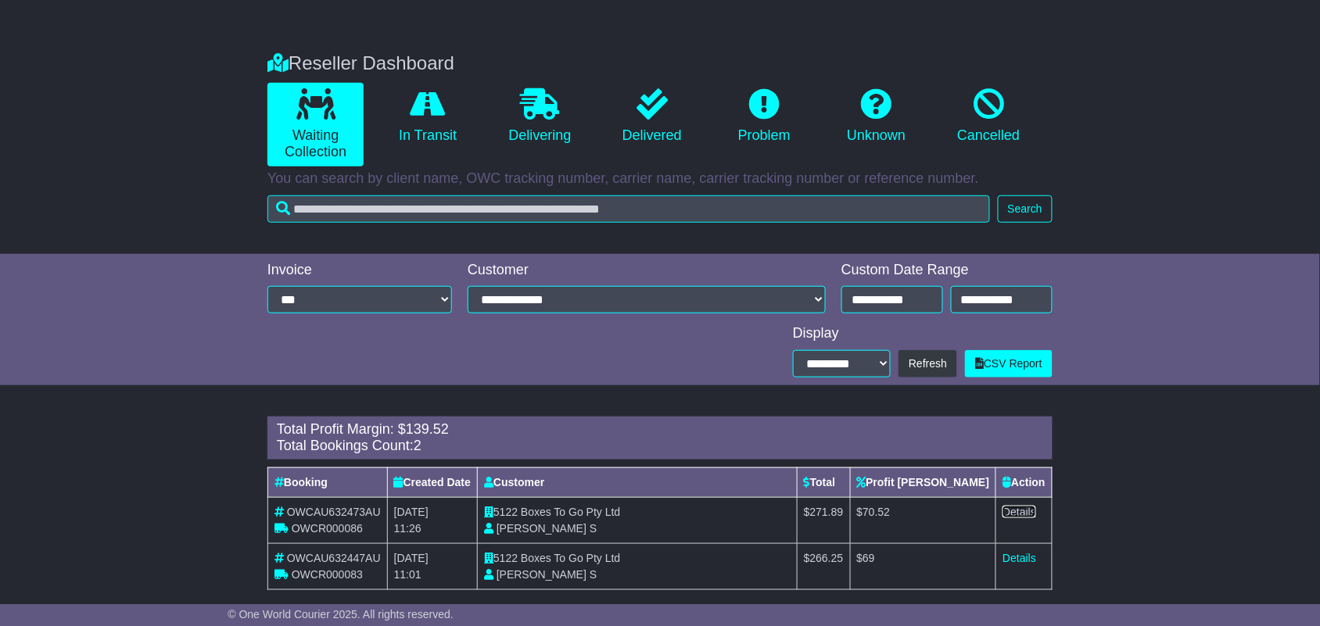
click at [1022, 512] on link "Details" at bounding box center [1019, 512] width 34 height 13
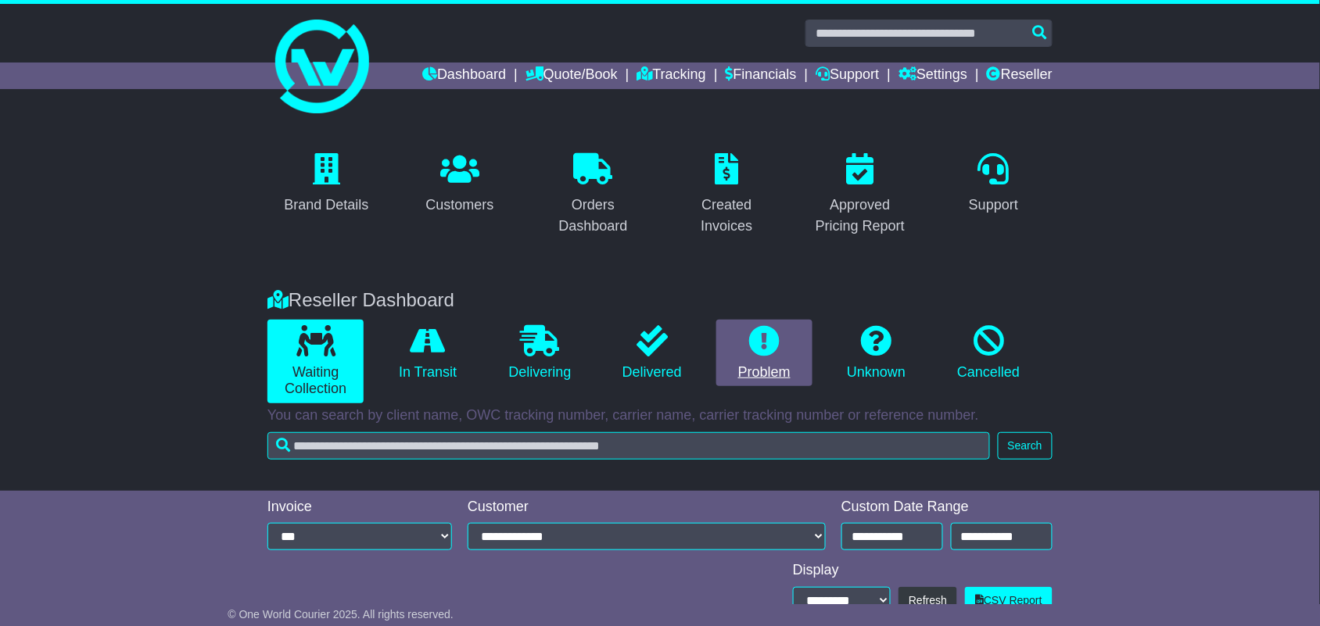
scroll to position [258, 0]
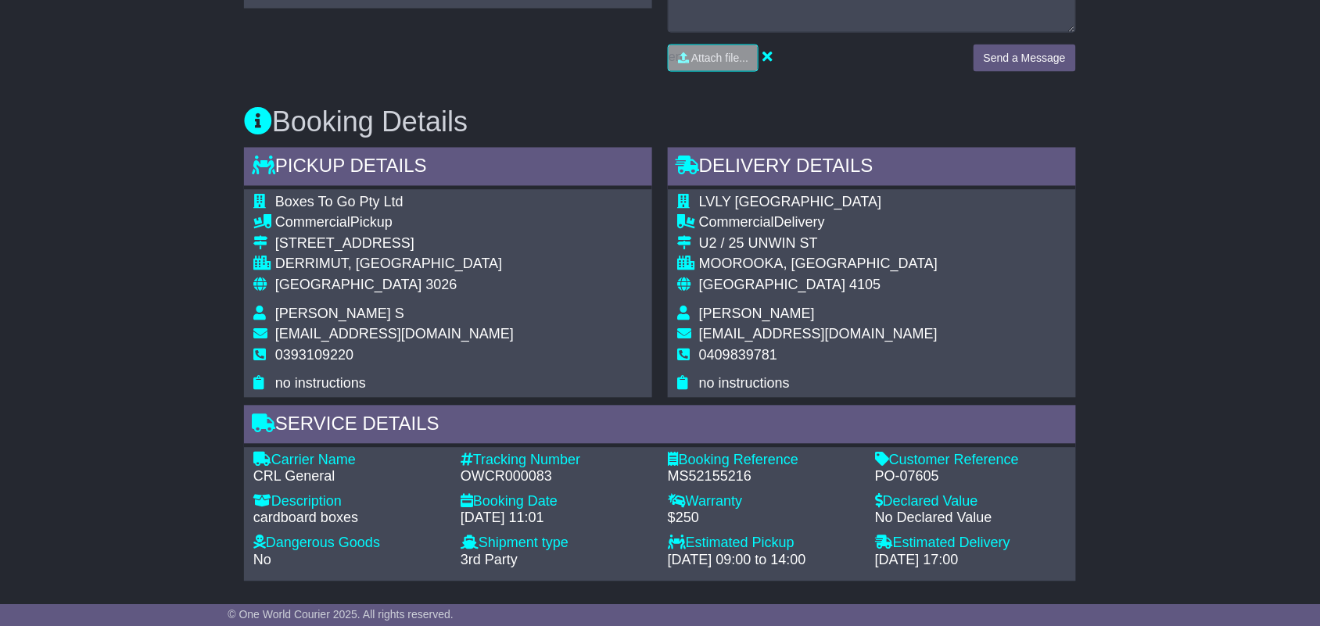
scroll to position [769, 0]
click at [369, 338] on span "[EMAIL_ADDRESS][DOMAIN_NAME]" at bounding box center [394, 334] width 238 height 16
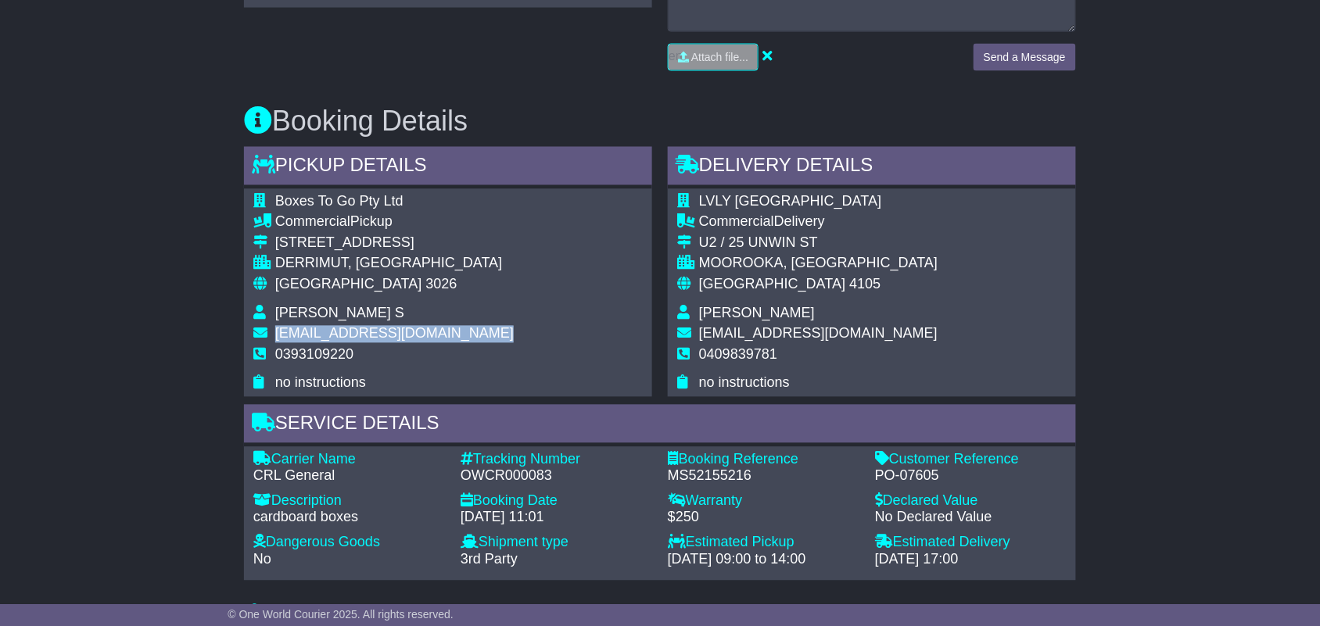
copy tbody "[EMAIL_ADDRESS][DOMAIN_NAME]"
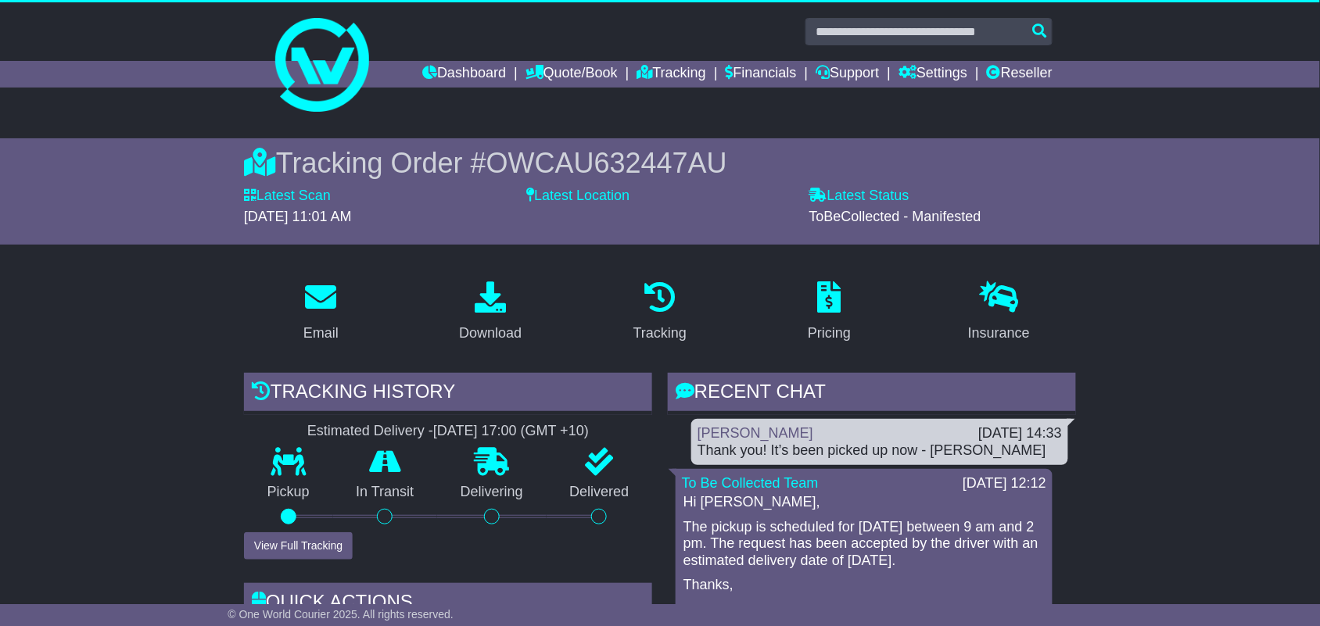
scroll to position [0, 0]
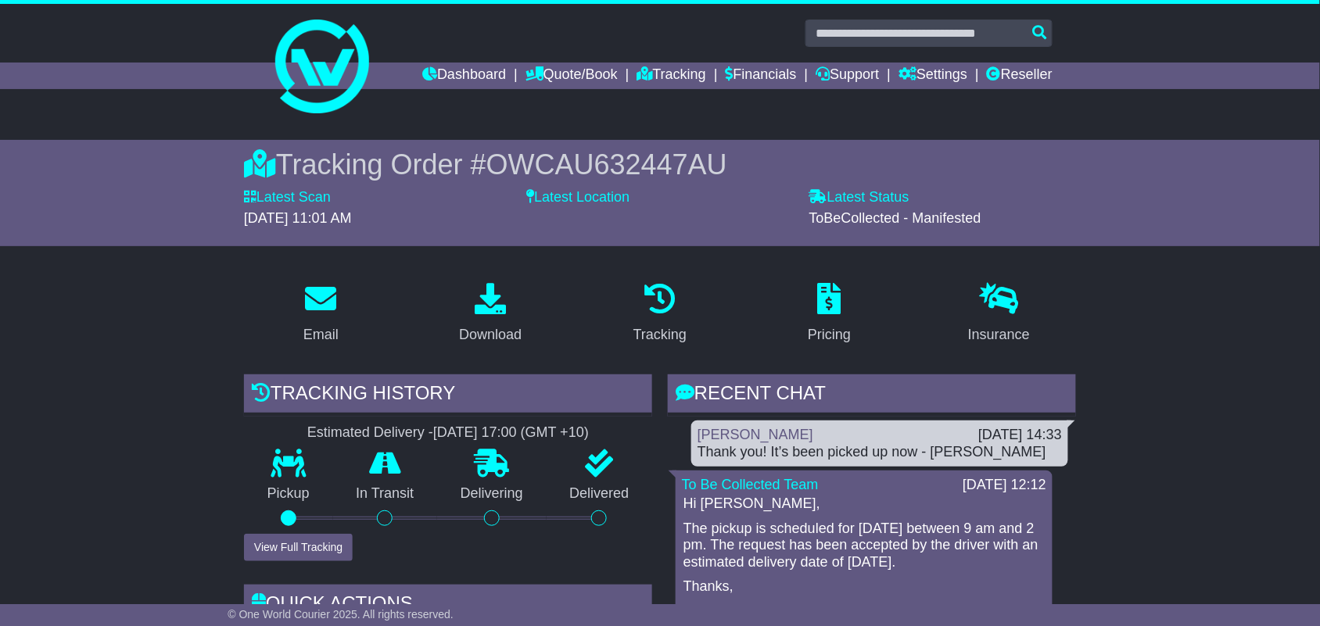
click at [552, 154] on span "OWCAU632447AU" at bounding box center [606, 165] width 241 height 32
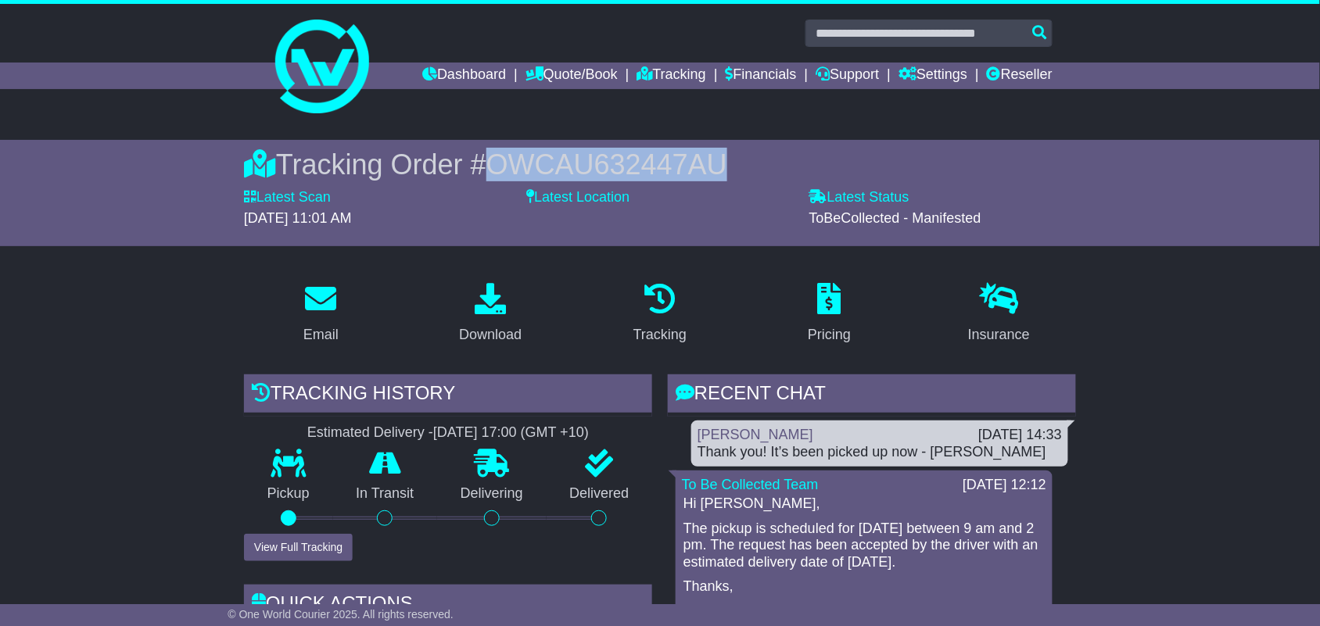
click at [552, 154] on span "OWCAU632447AU" at bounding box center [606, 165] width 241 height 32
copy span "OWCAU632447AU"
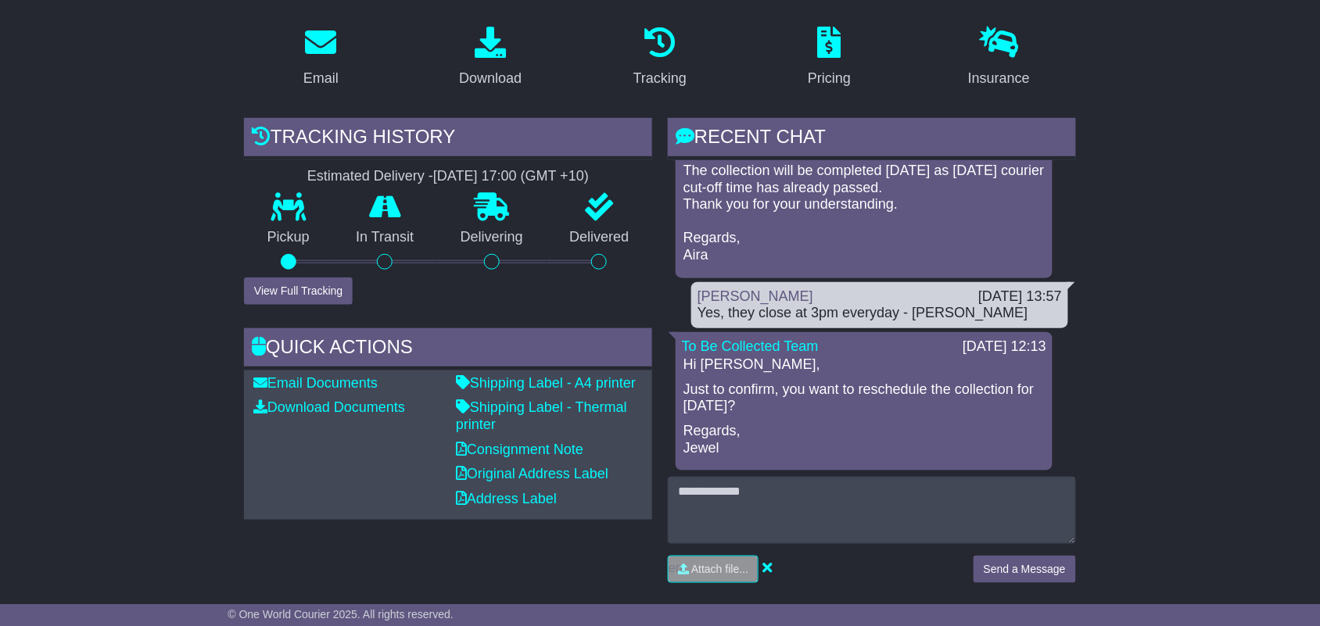
scroll to position [60, 0]
click at [886, 294] on div "[PERSON_NAME]" at bounding box center [830, 297] width 281 height 17
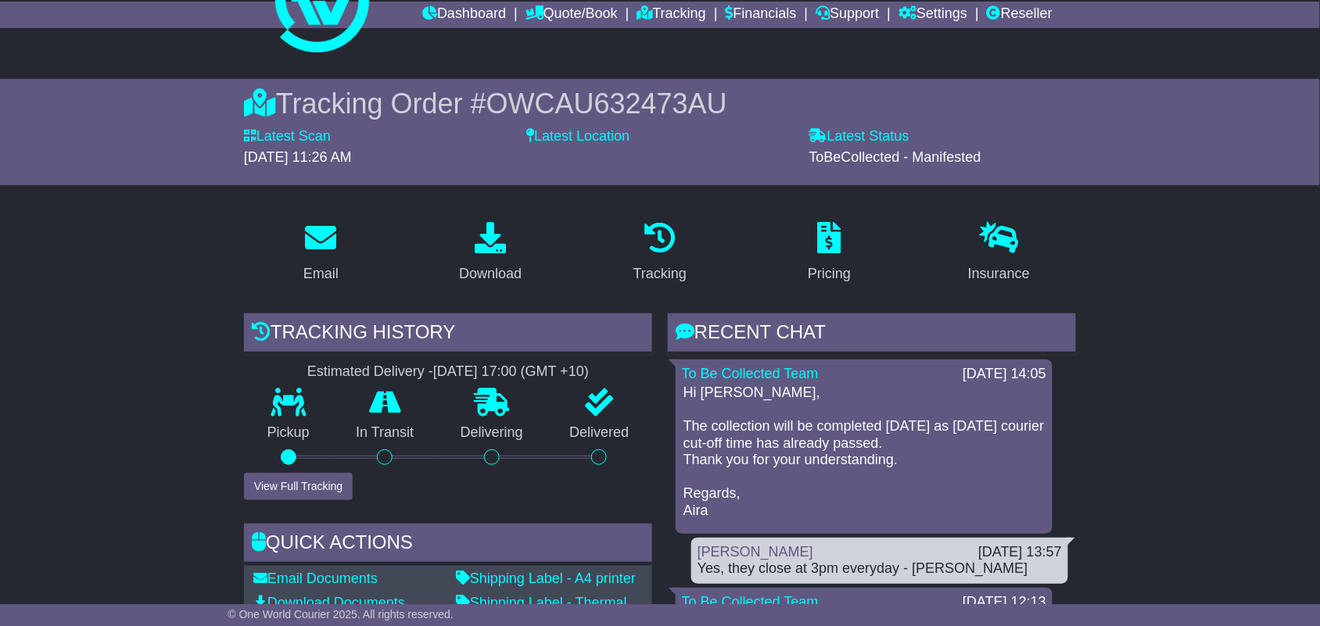
scroll to position [57, 0]
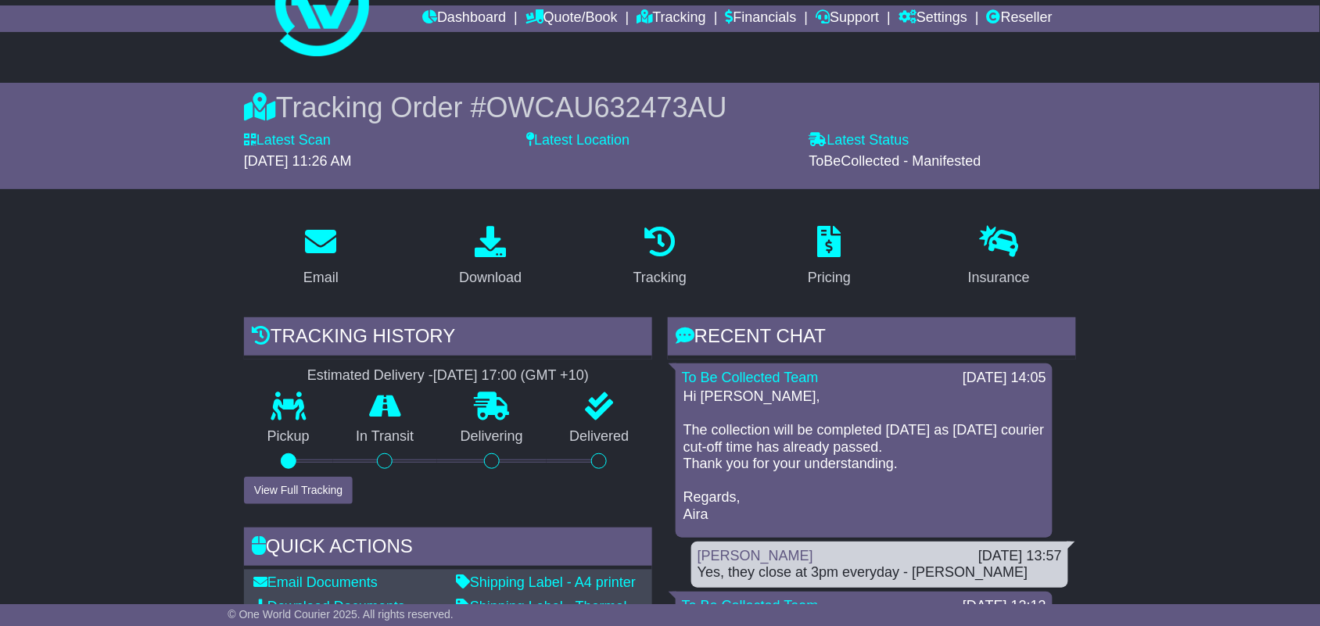
click at [653, 110] on span "OWCAU632473AU" at bounding box center [606, 107] width 241 height 32
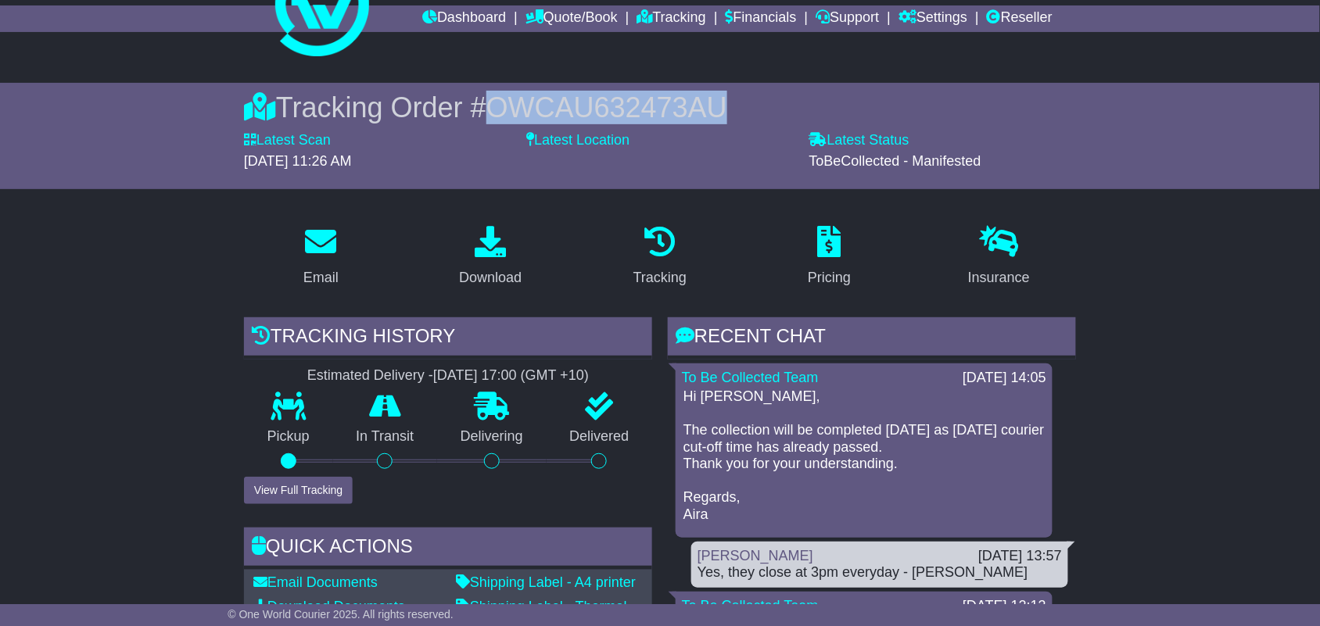
click at [653, 110] on span "OWCAU632473AU" at bounding box center [606, 107] width 241 height 32
copy span "OWCAU632473AU"
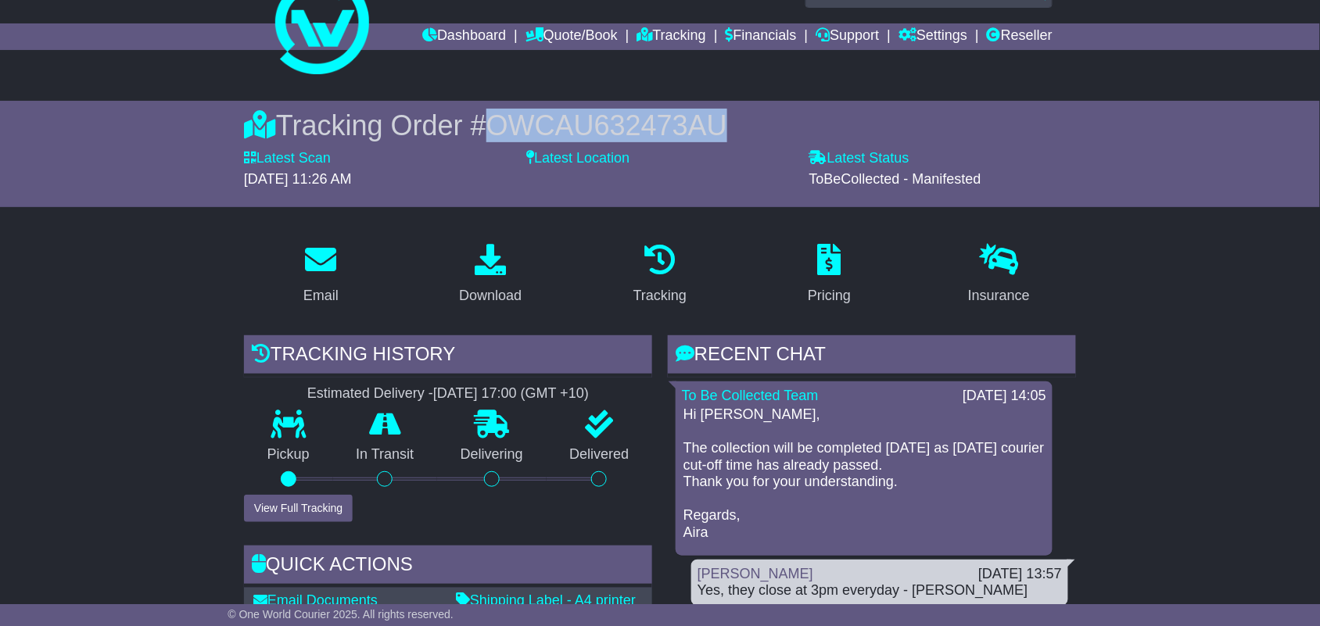
scroll to position [41, 0]
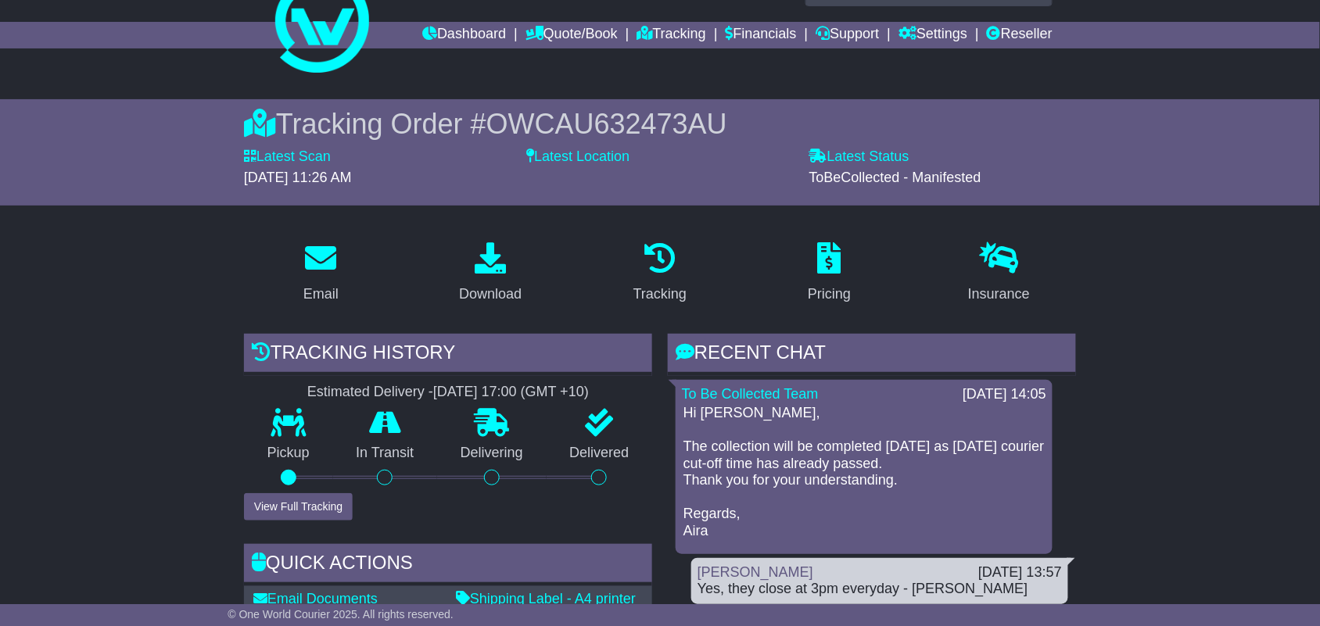
click at [759, 452] on p "Hi [PERSON_NAME], The collection will be completed [DATE] as [DATE] courier cut…" at bounding box center [863, 472] width 361 height 135
click at [759, 452] on p "Hi Amelia, The collection will be completed tomorrow as today’s courier cut-off…" at bounding box center [863, 472] width 361 height 135
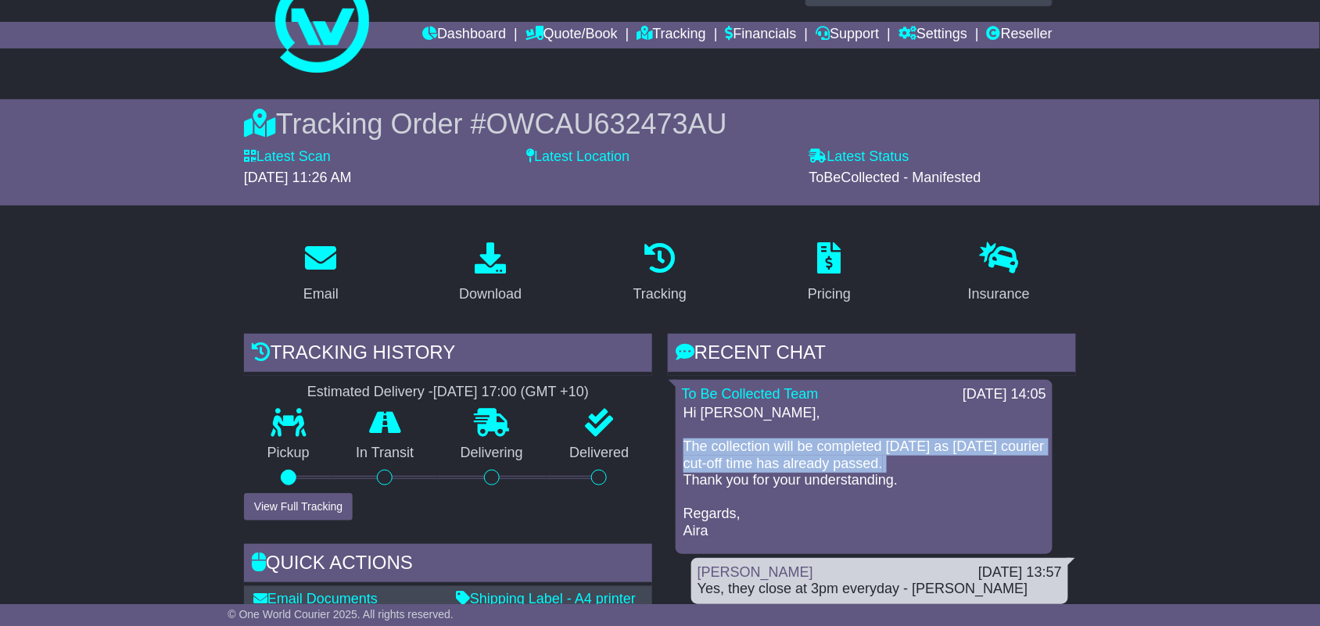
click at [759, 452] on p "Hi Amelia, The collection will be completed tomorrow as today’s courier cut-off…" at bounding box center [863, 472] width 361 height 135
copy p "The collection will be completed [DATE] as [DATE] courier cut-off time has alre…"
click at [759, 452] on p "Hi Amelia, The collection will be completed tomorrow as today’s courier cut-off…" at bounding box center [863, 472] width 361 height 135
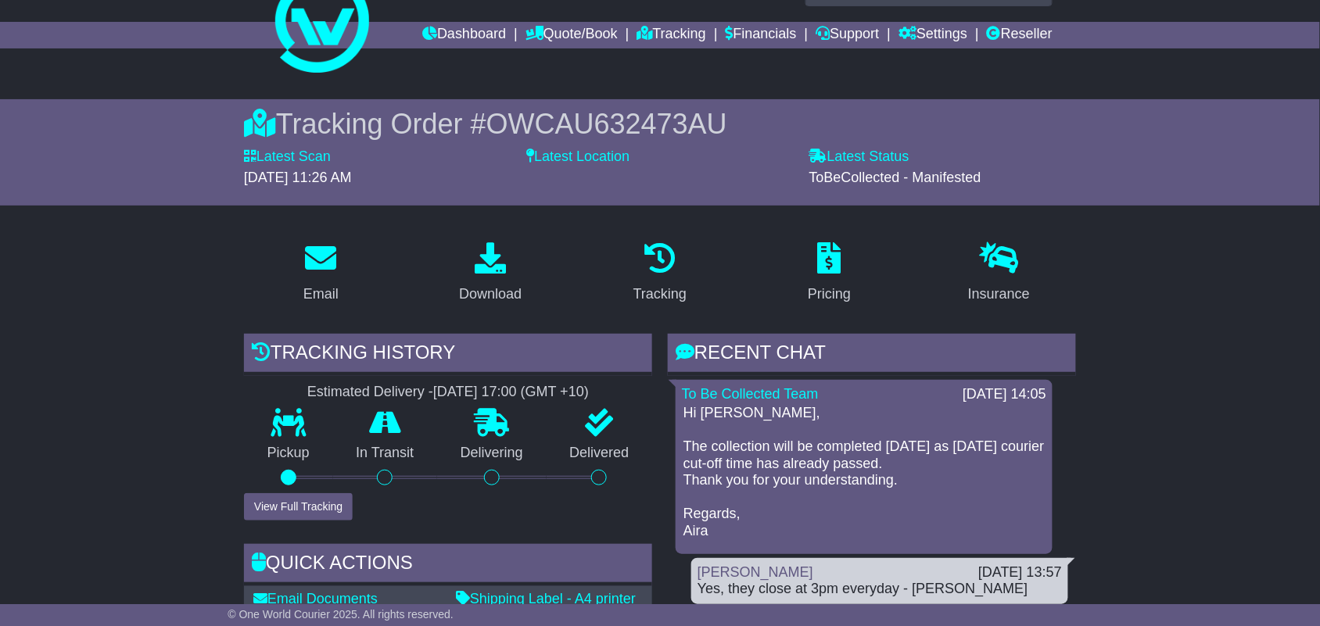
click at [759, 452] on p "Hi Amelia, The collection will be completed tomorrow as today’s courier cut-off…" at bounding box center [863, 472] width 361 height 135
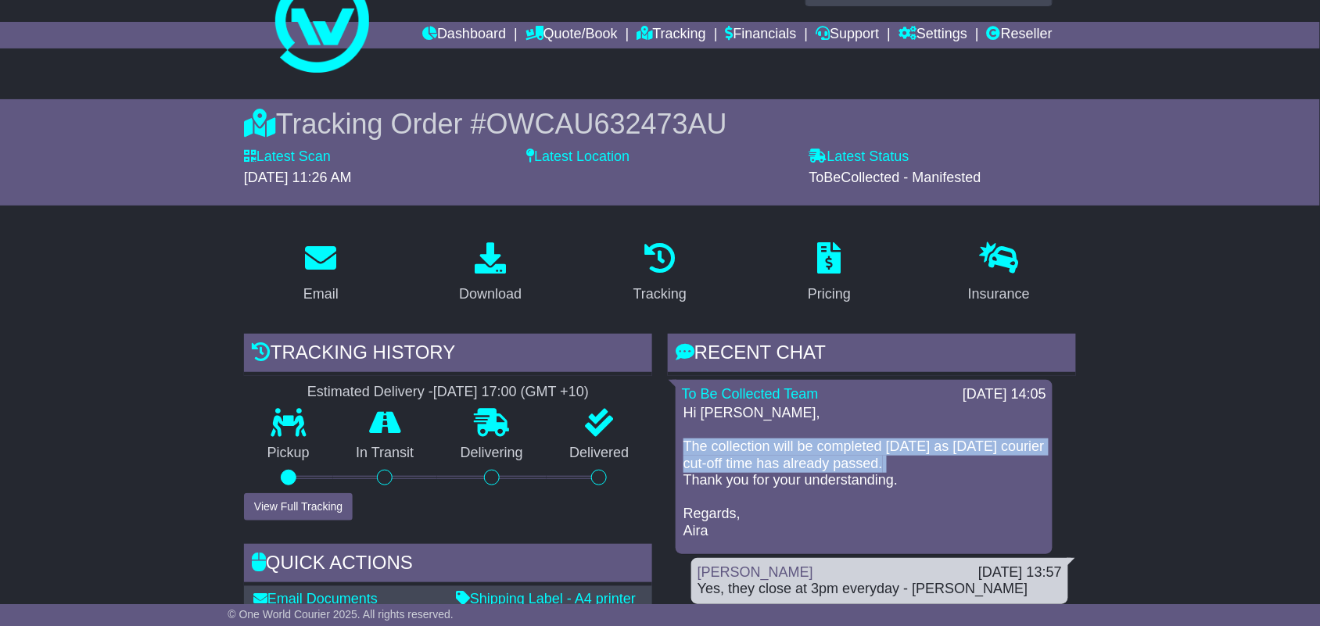
click at [759, 452] on p "Hi Amelia, The collection will be completed tomorrow as today’s courier cut-off…" at bounding box center [863, 472] width 361 height 135
click at [753, 452] on p "Hi Amelia, The collection will be completed tomorrow as today’s courier cut-off…" at bounding box center [863, 472] width 361 height 135
drag, startPoint x: 683, startPoint y: 443, endPoint x: 908, endPoint y: 469, distance: 226.7
click at [908, 469] on p "Hi Amelia, The collection will be completed tomorrow as today’s courier cut-off…" at bounding box center [863, 472] width 361 height 135
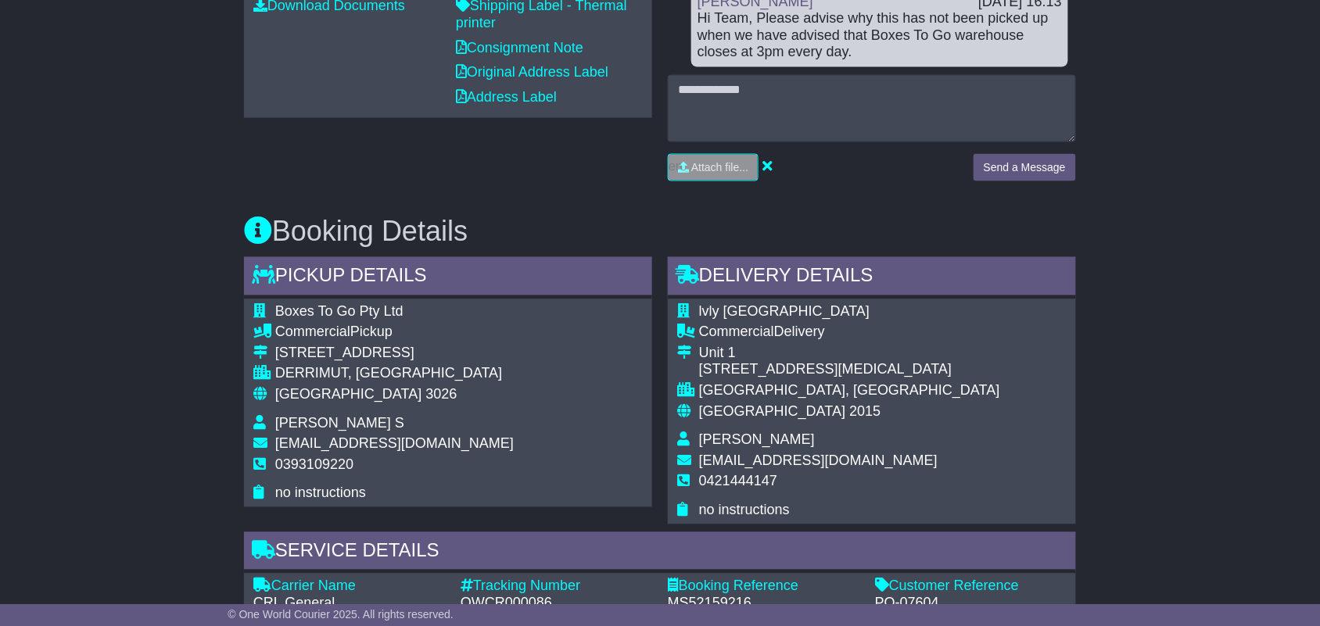
scroll to position [665, 0]
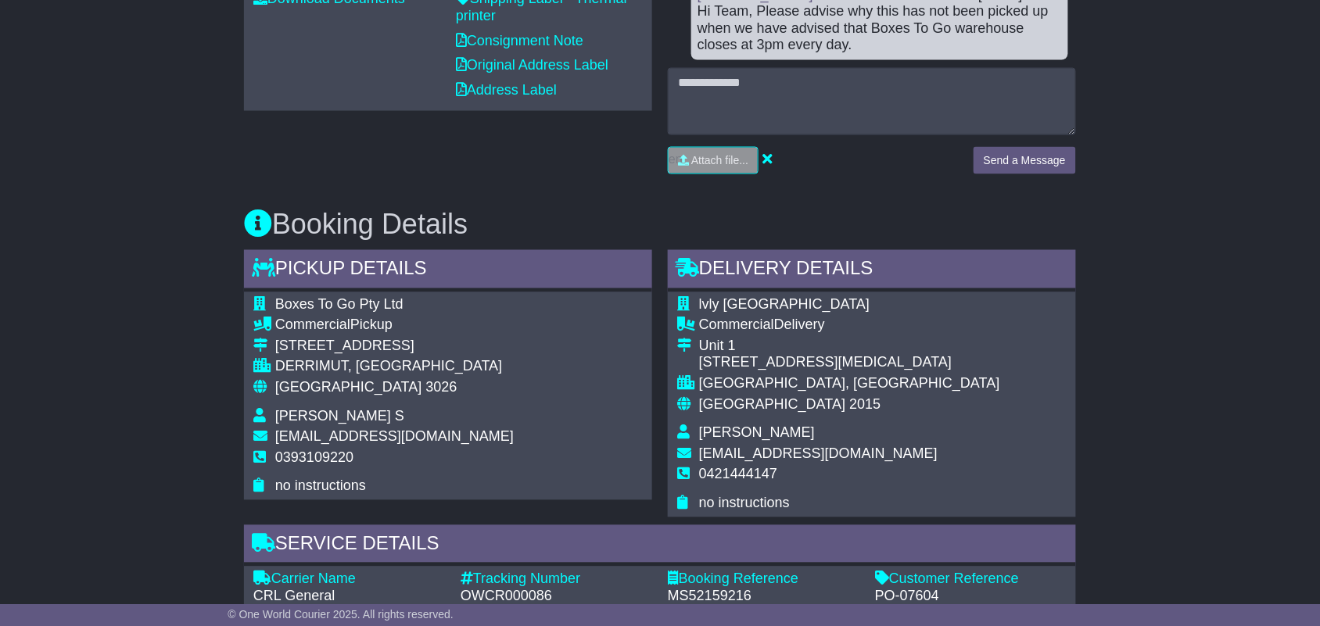
click at [372, 442] on span "sales@boxestogo.com.au" at bounding box center [394, 437] width 238 height 16
copy tbody "sales@boxestogo.com.au"
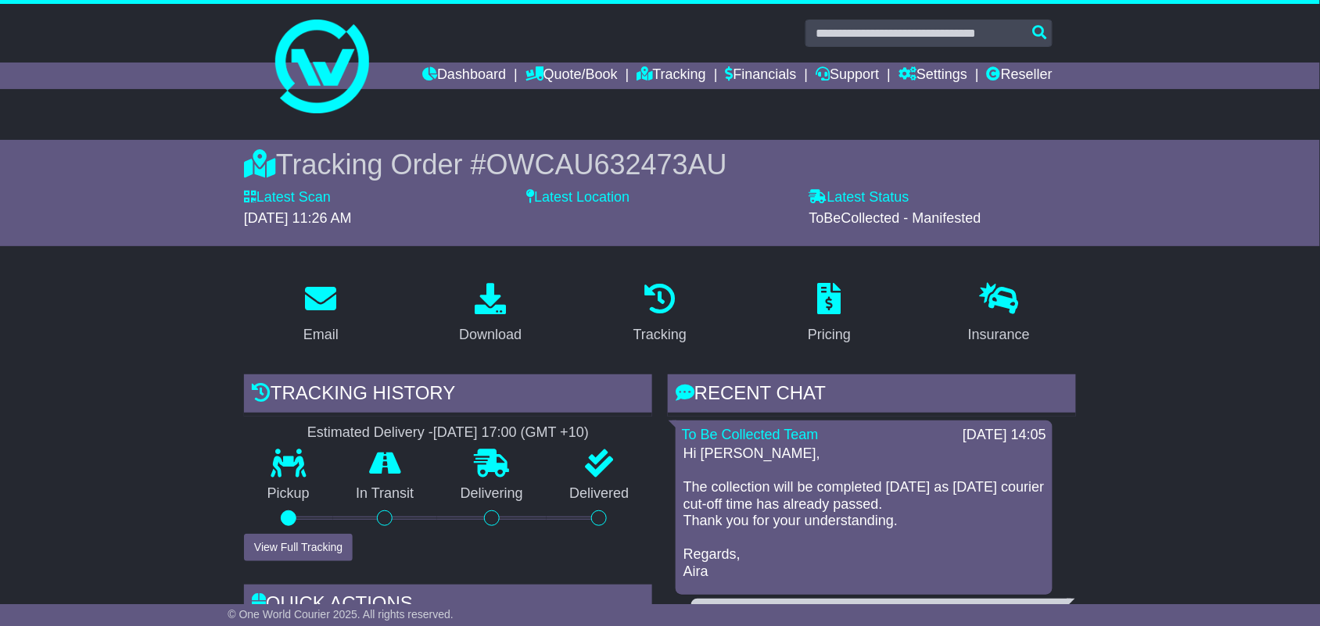
click at [635, 161] on span "OWCAU632473AU" at bounding box center [606, 165] width 241 height 32
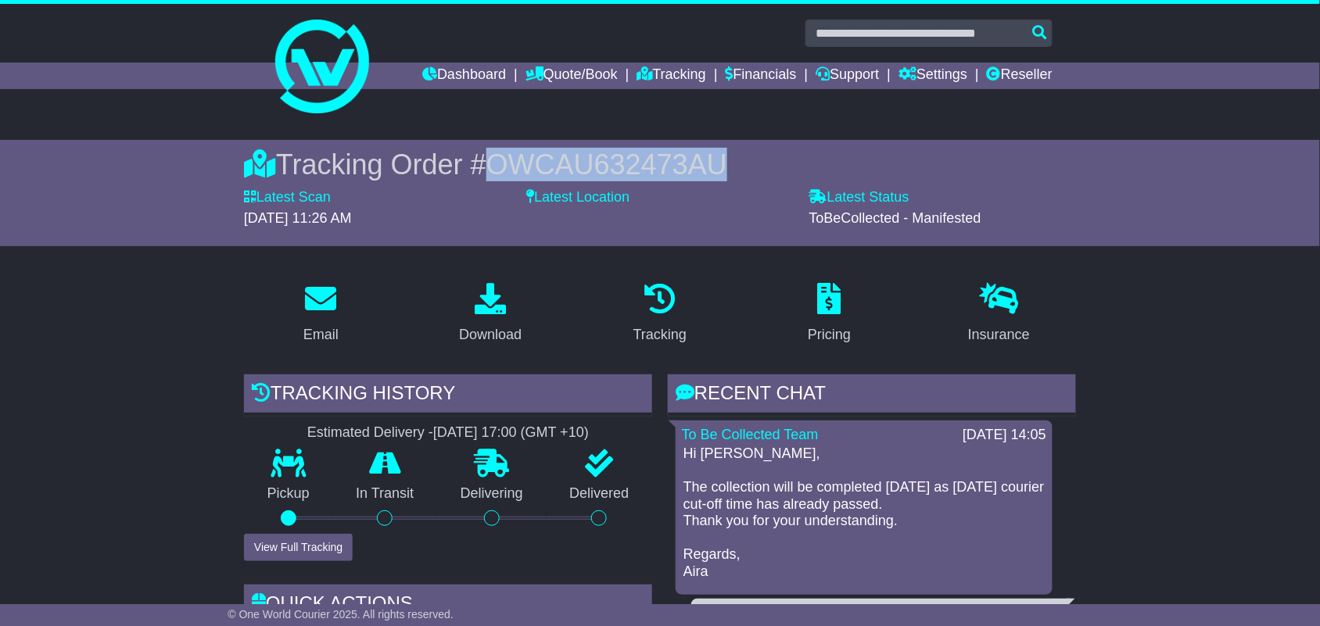
click at [635, 161] on span "OWCAU632473AU" at bounding box center [606, 165] width 241 height 32
copy span "OWCAU632473AU"
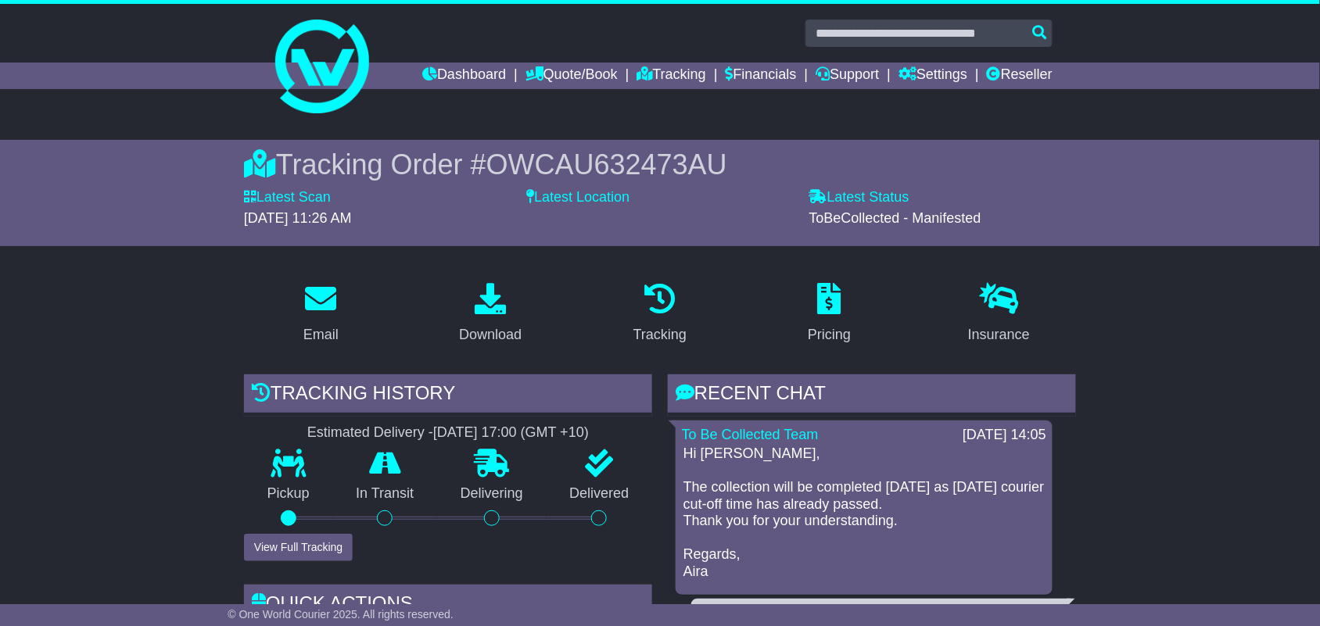
click at [816, 499] on p "Hi [PERSON_NAME], The collection will be completed [DATE] as [DATE] courier cut…" at bounding box center [863, 513] width 361 height 135
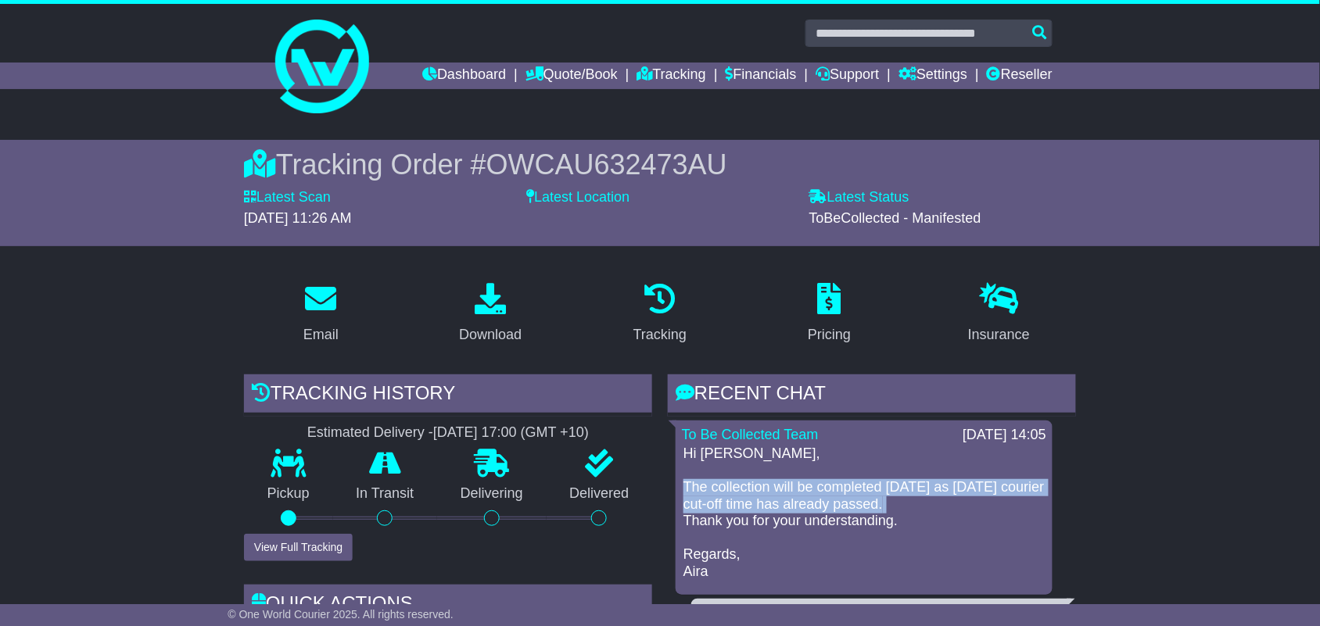
click at [816, 499] on p "Hi [PERSON_NAME], The collection will be completed [DATE] as [DATE] courier cut…" at bounding box center [863, 513] width 361 height 135
click at [816, 499] on p "Hi Amelia, The collection will be completed tomorrow as today’s courier cut-off…" at bounding box center [863, 513] width 361 height 135
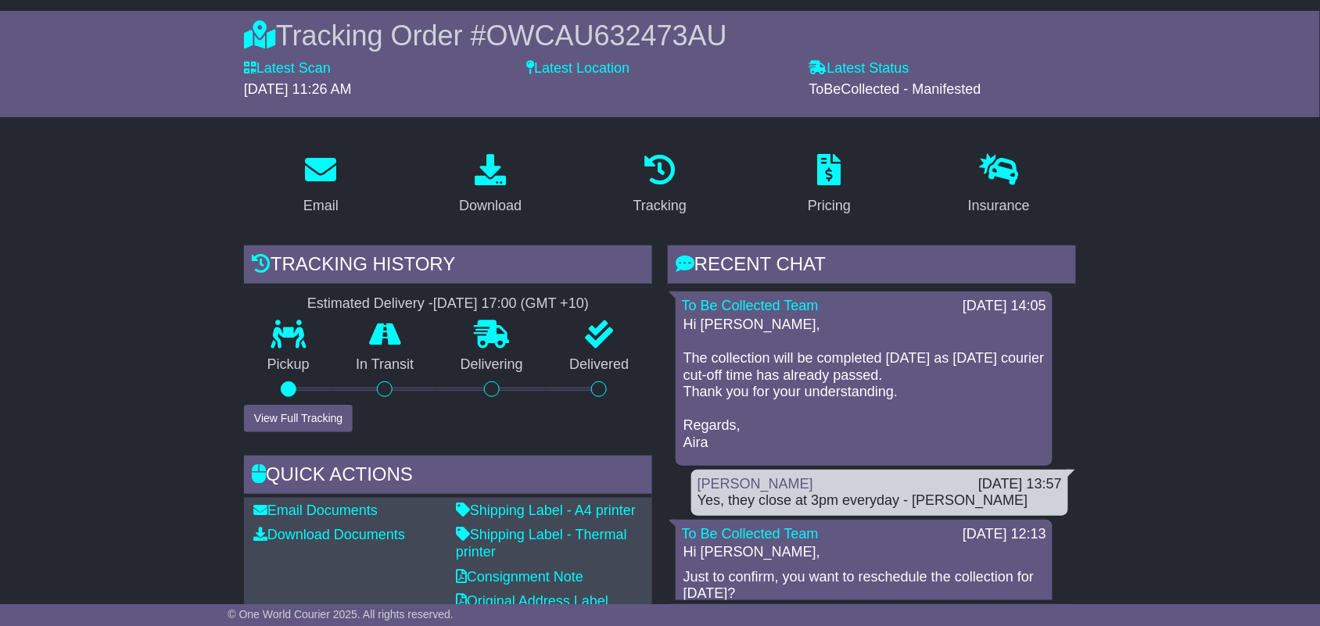
scroll to position [151, 0]
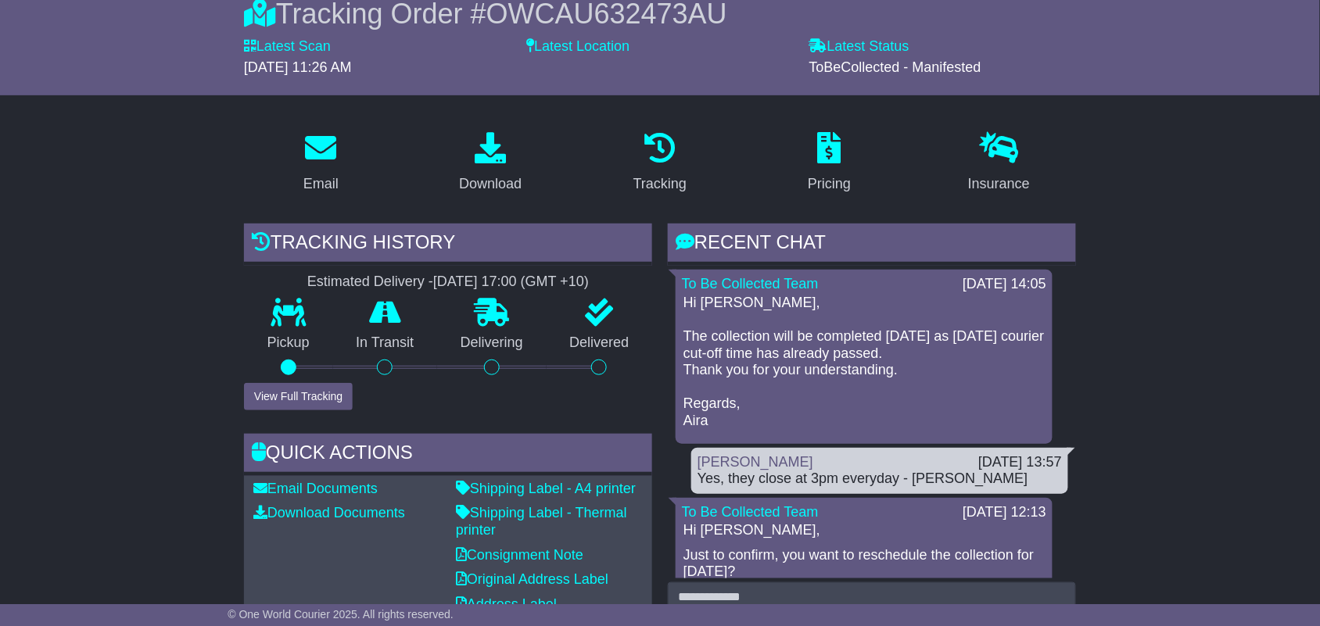
drag, startPoint x: 1113, startPoint y: 461, endPoint x: 1126, endPoint y: 116, distance: 345.9
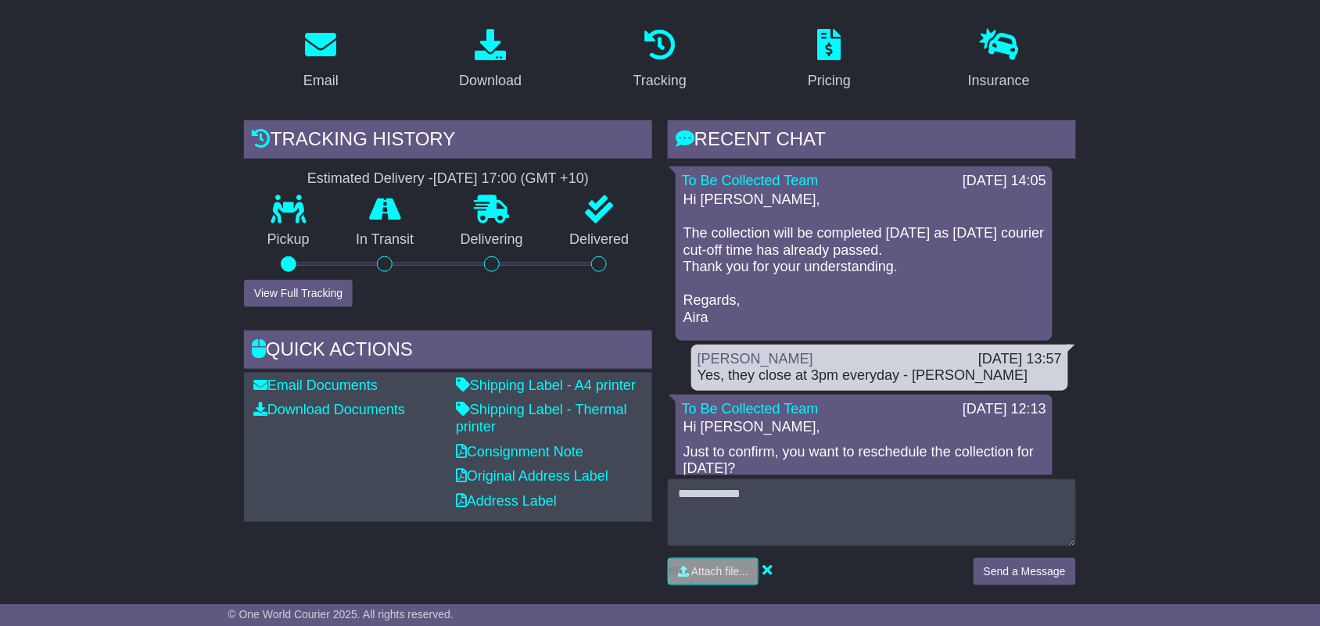
scroll to position [264, 0]
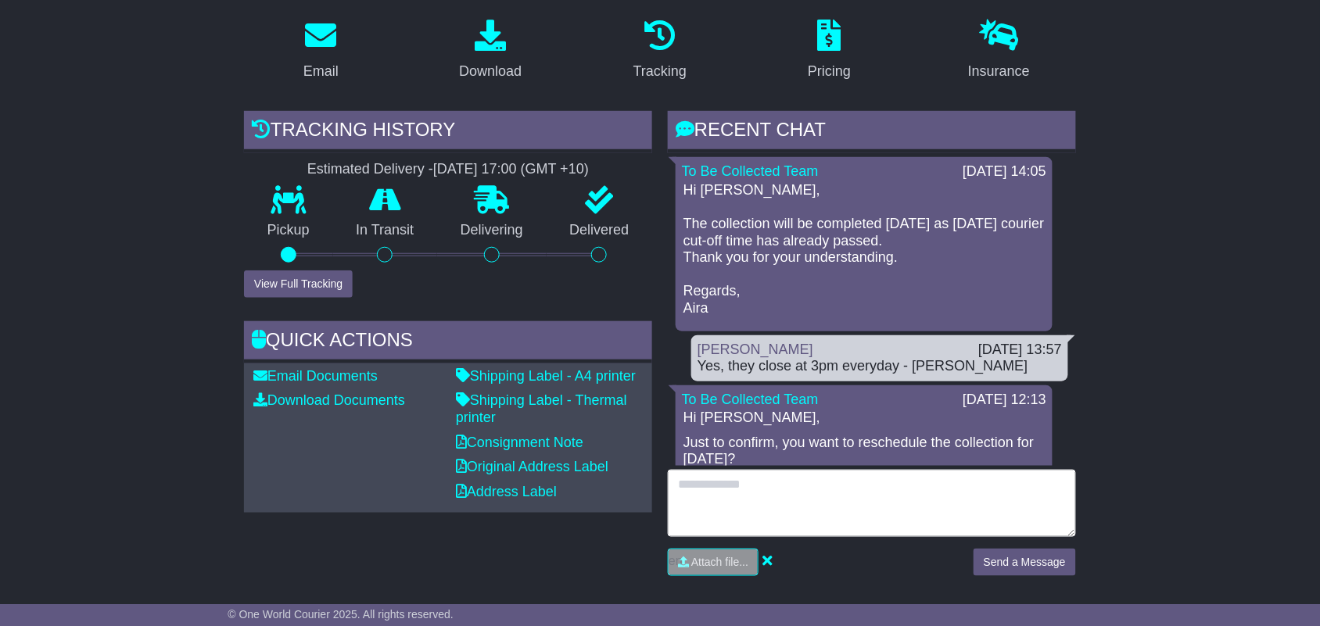
click at [985, 477] on textarea at bounding box center [872, 503] width 408 height 67
type textarea "**********"
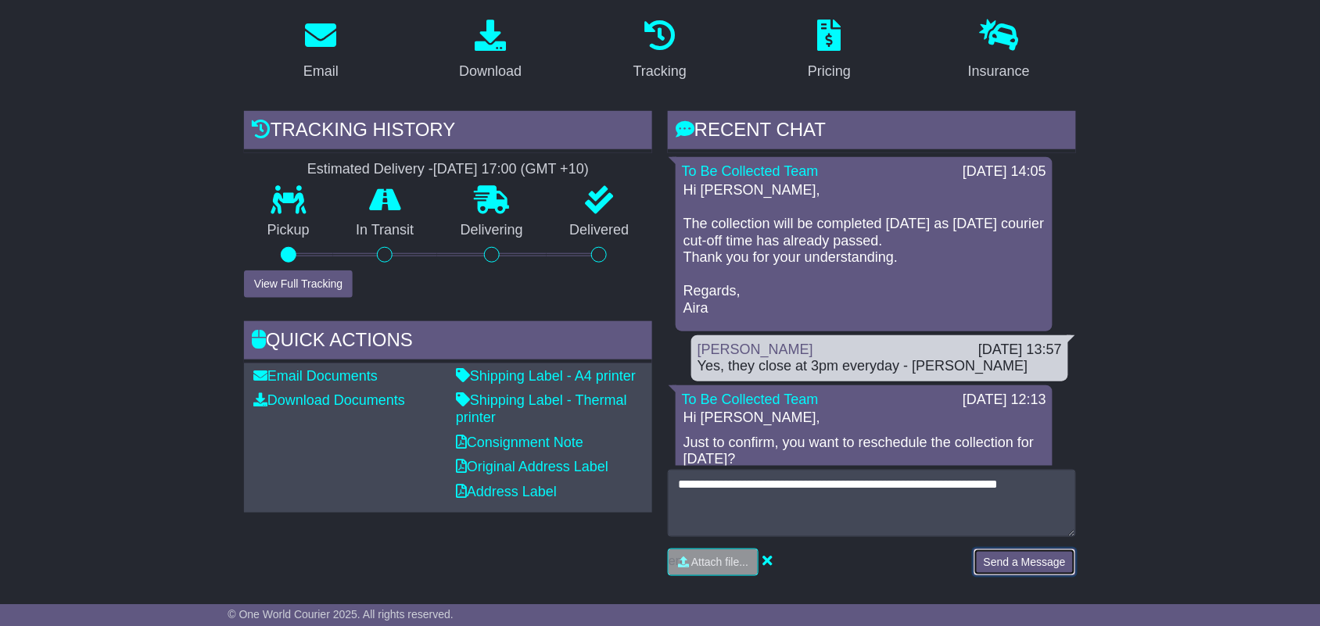
click at [992, 569] on button "Send a Message" at bounding box center [1025, 562] width 102 height 27
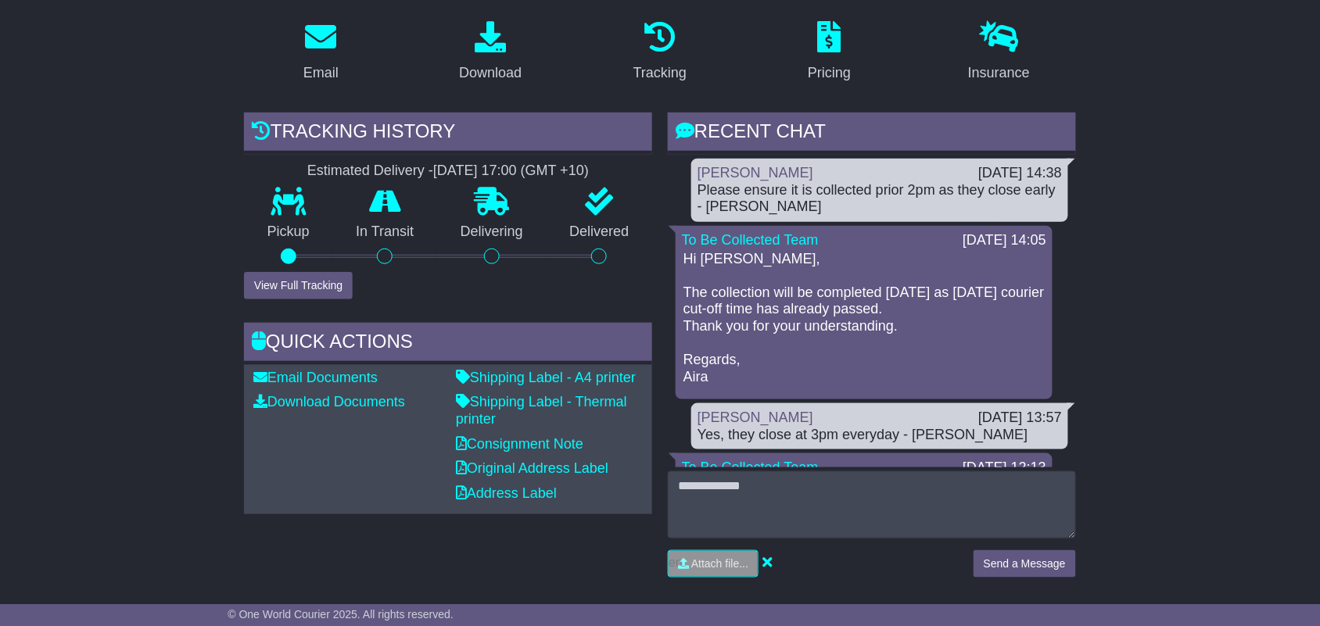
scroll to position [260, 0]
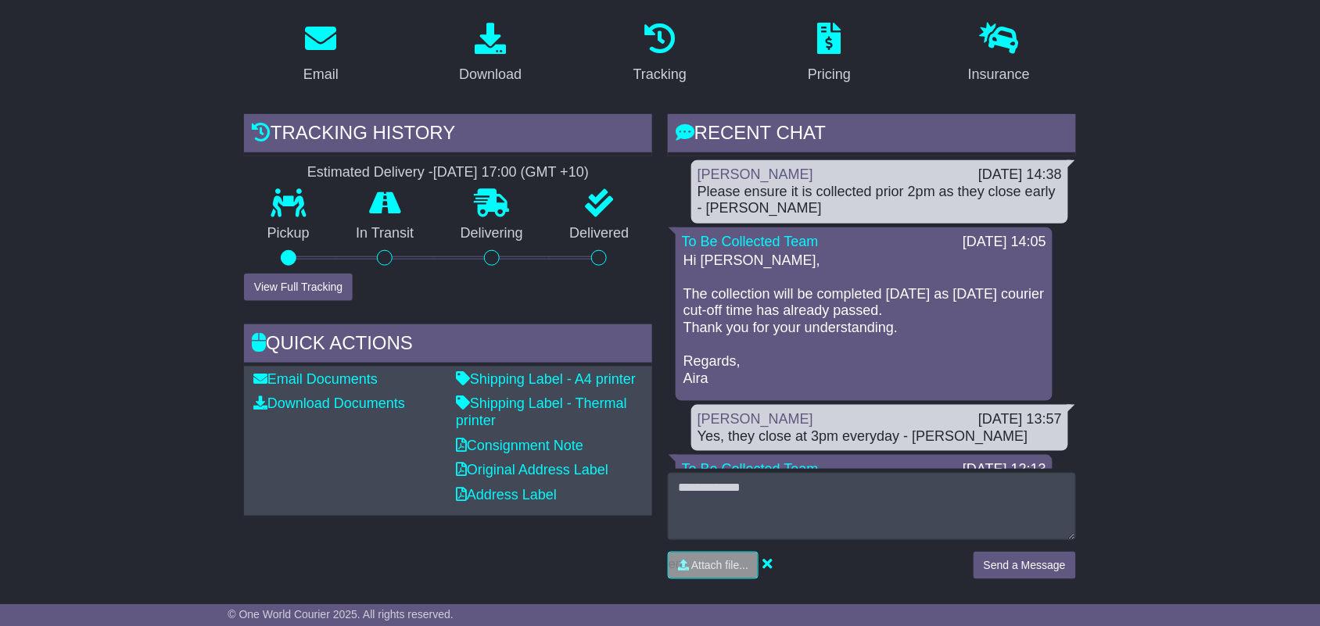
click at [791, 314] on p "Hi Amelia, The collection will be completed tomorrow as today’s courier cut-off…" at bounding box center [863, 320] width 361 height 135
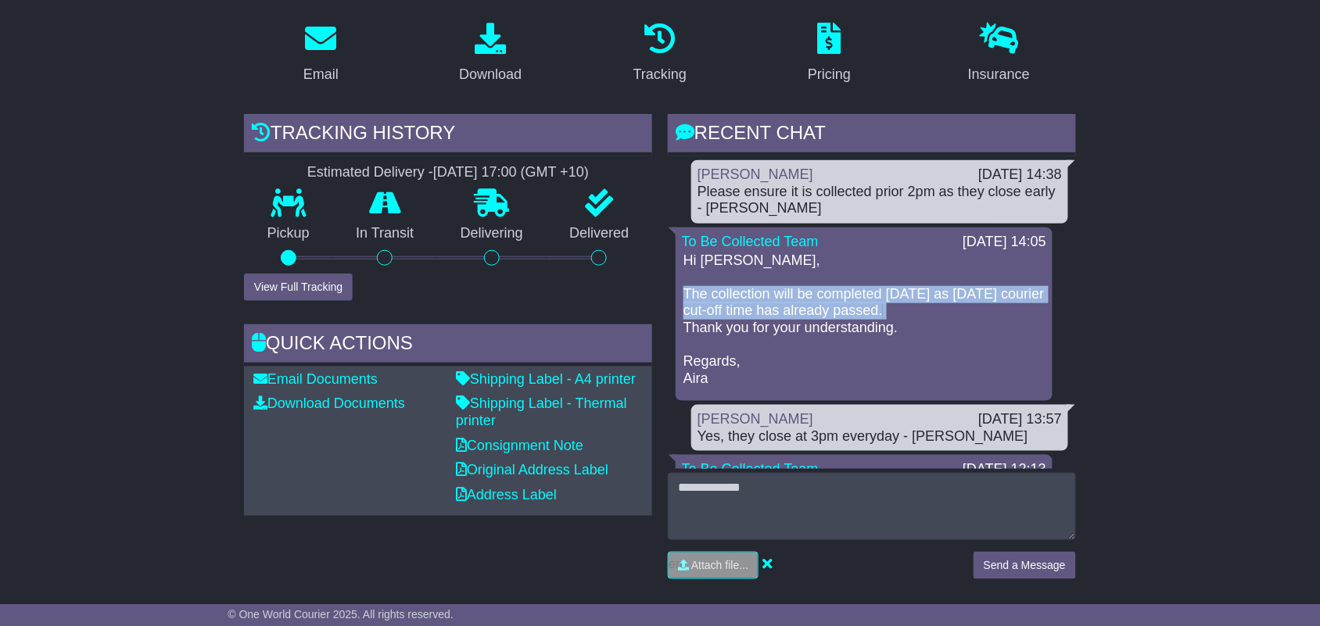
click at [791, 314] on p "Hi Amelia, The collection will be completed tomorrow as today’s courier cut-off…" at bounding box center [863, 320] width 361 height 135
copy p "The collection will be completed tomorrow as today’s courier cut-off time has a…"
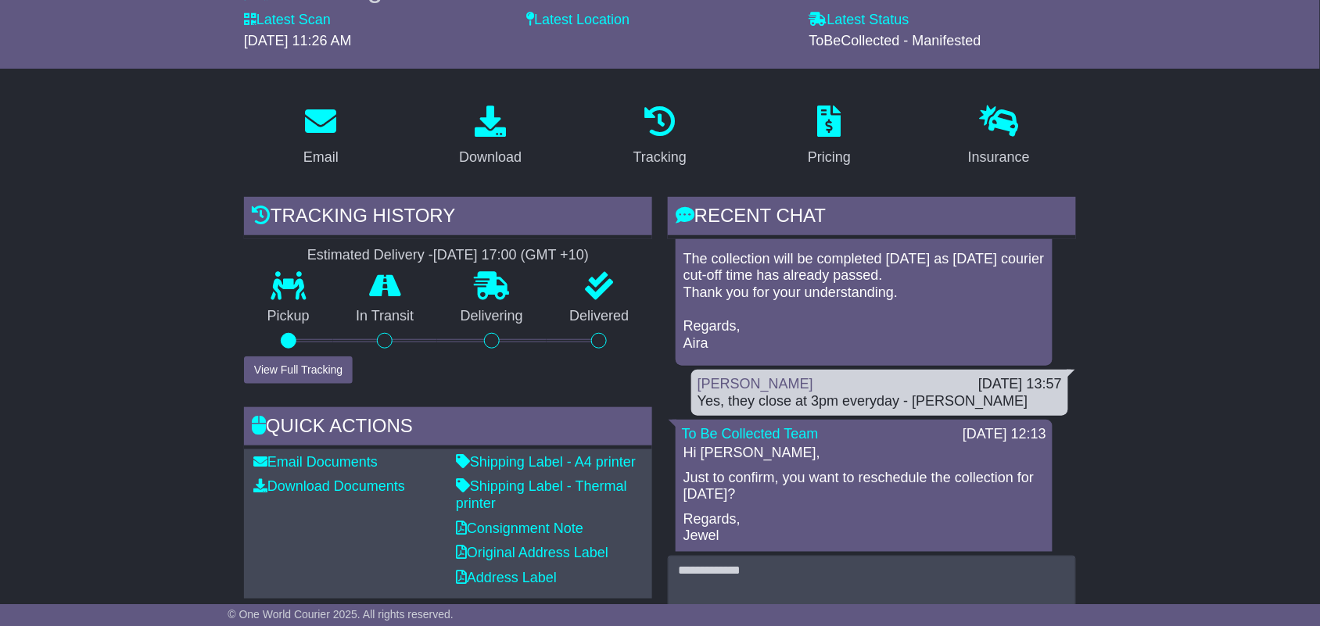
scroll to position [150, 0]
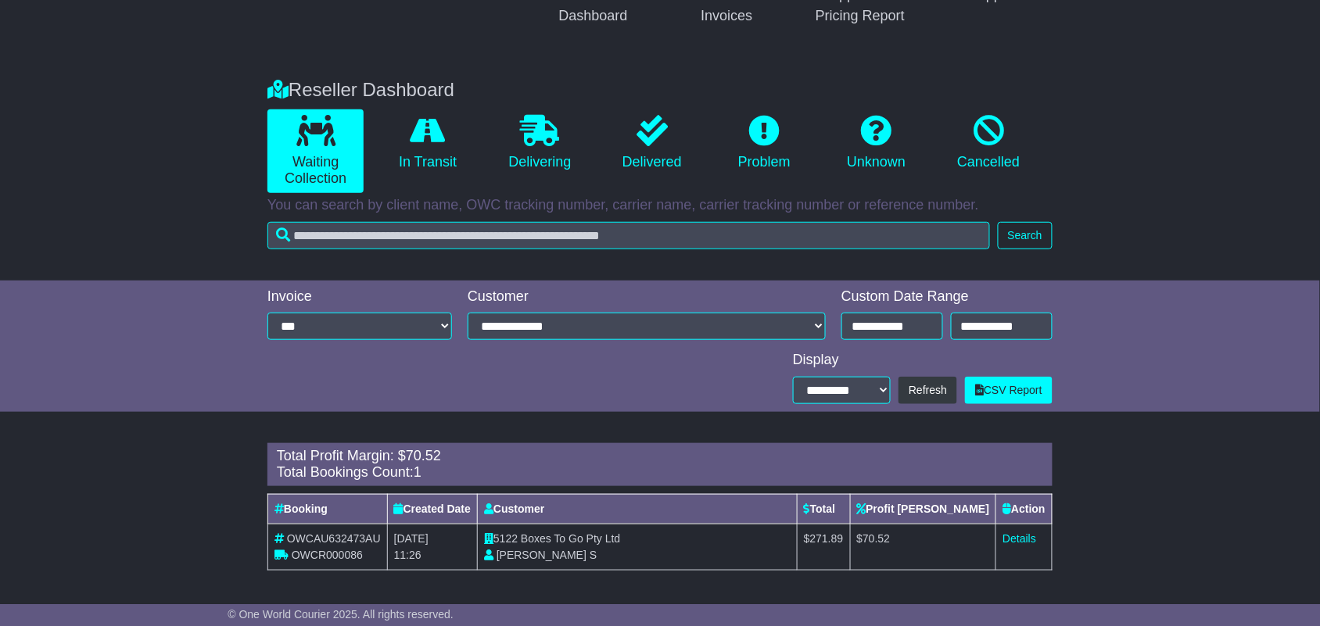
scroll to position [212, 0]
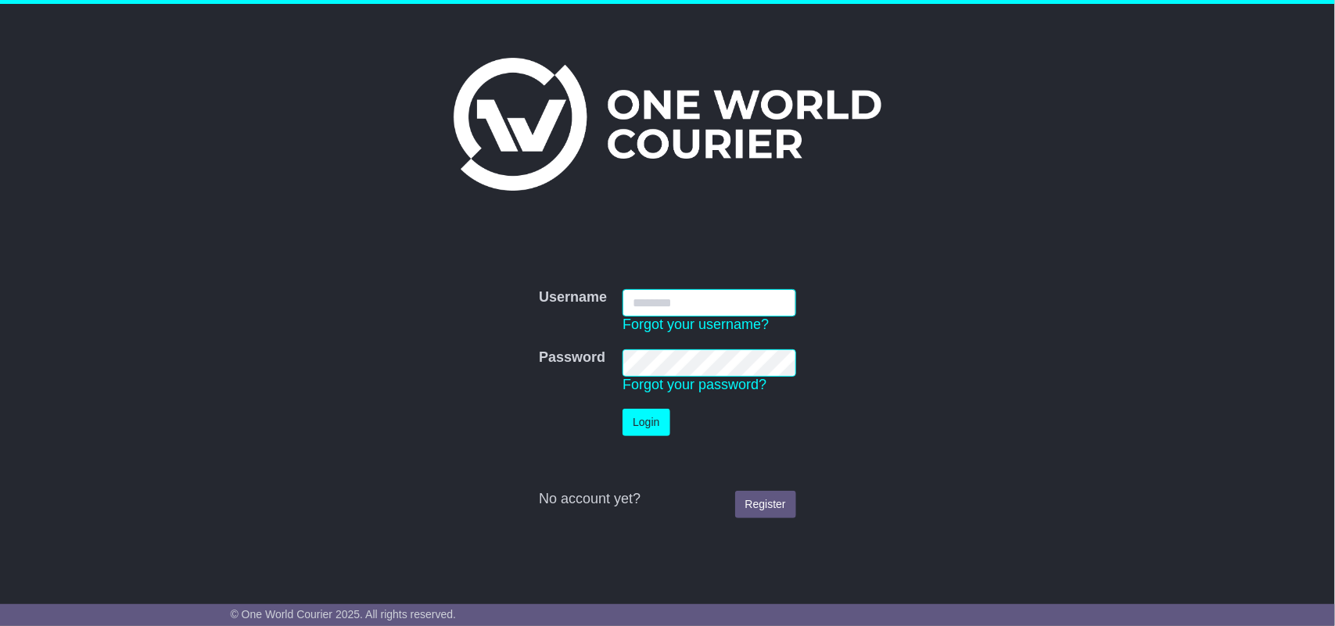
type input "**********"
click at [657, 416] on button "Login" at bounding box center [645, 422] width 47 height 27
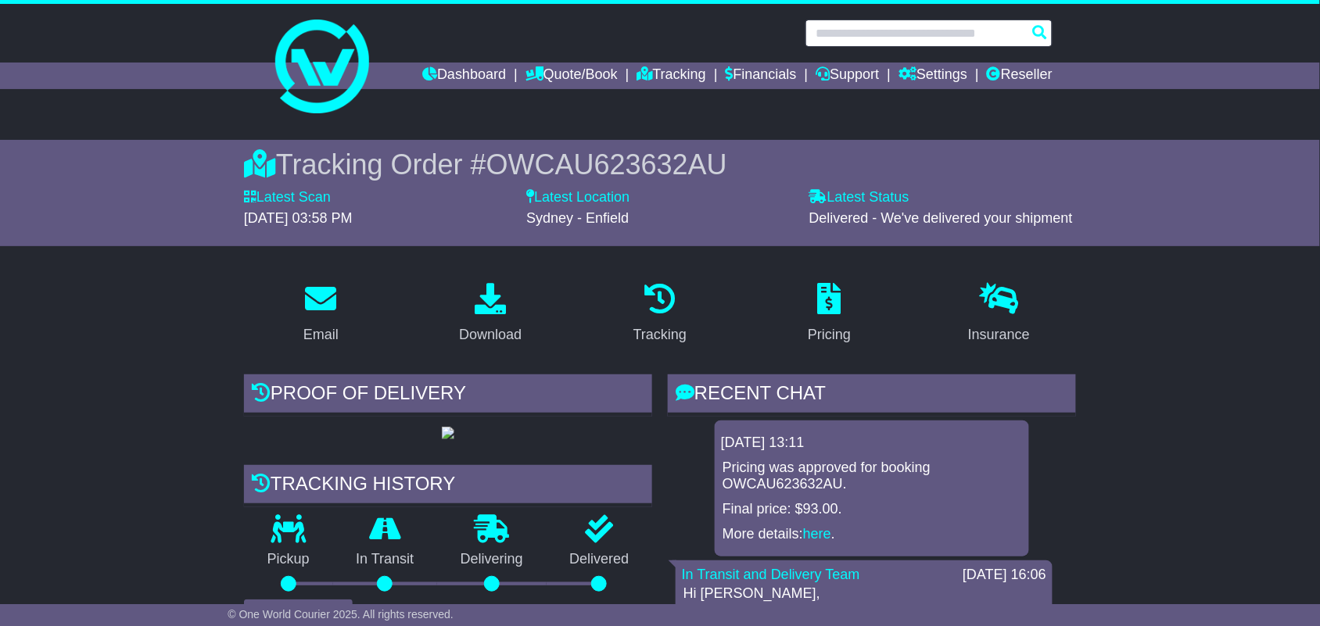
click at [913, 32] on input "text" at bounding box center [928, 33] width 247 height 27
paste input "**********"
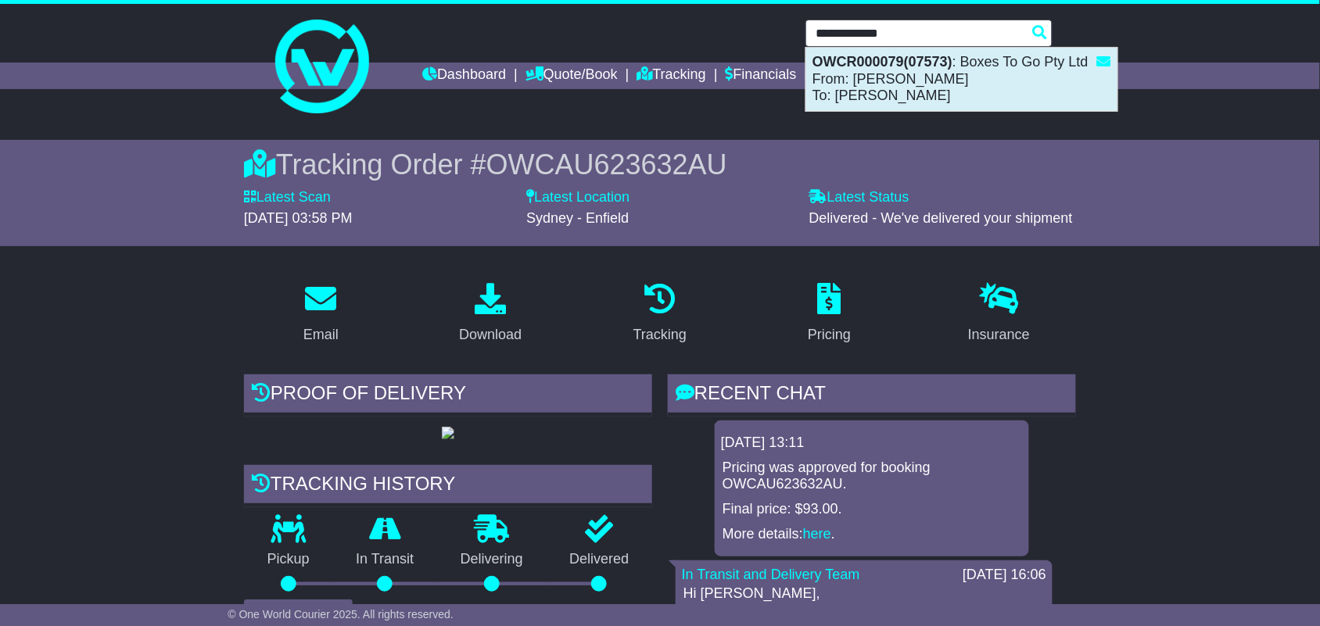
click at [877, 84] on div "OWCR000079(07573) : Boxes To Go Pty Ltd From: Joe To: Eve Walker" at bounding box center [961, 79] width 311 height 63
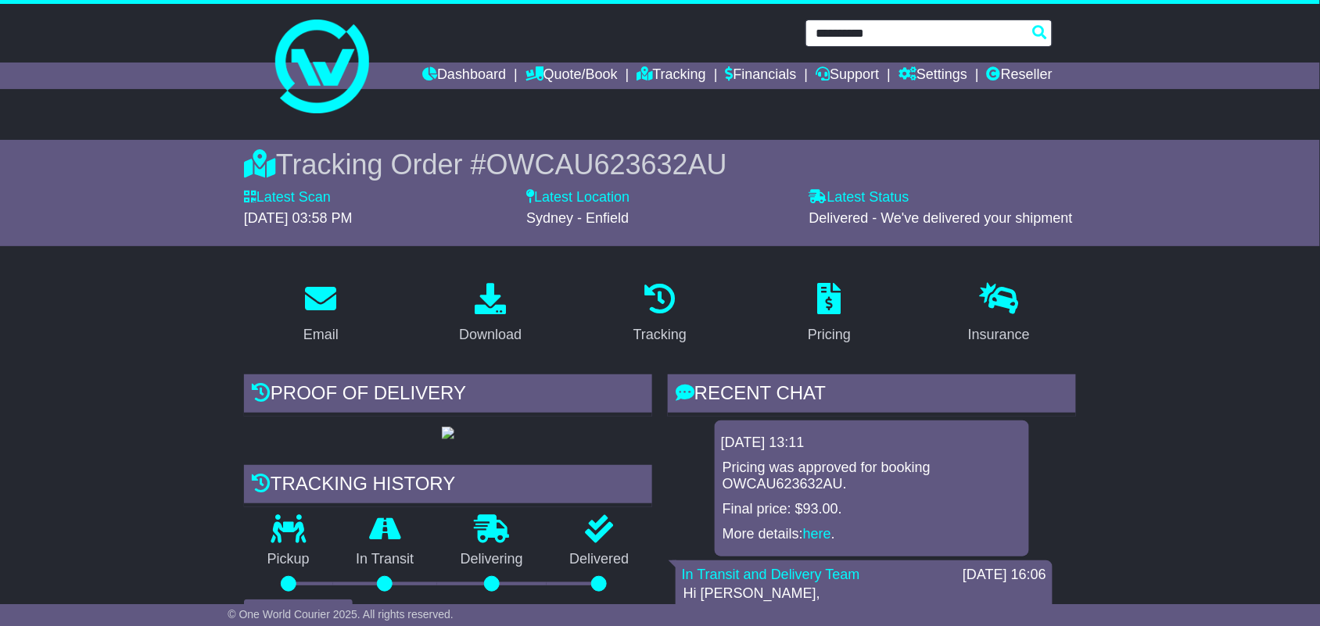
type input "**********"
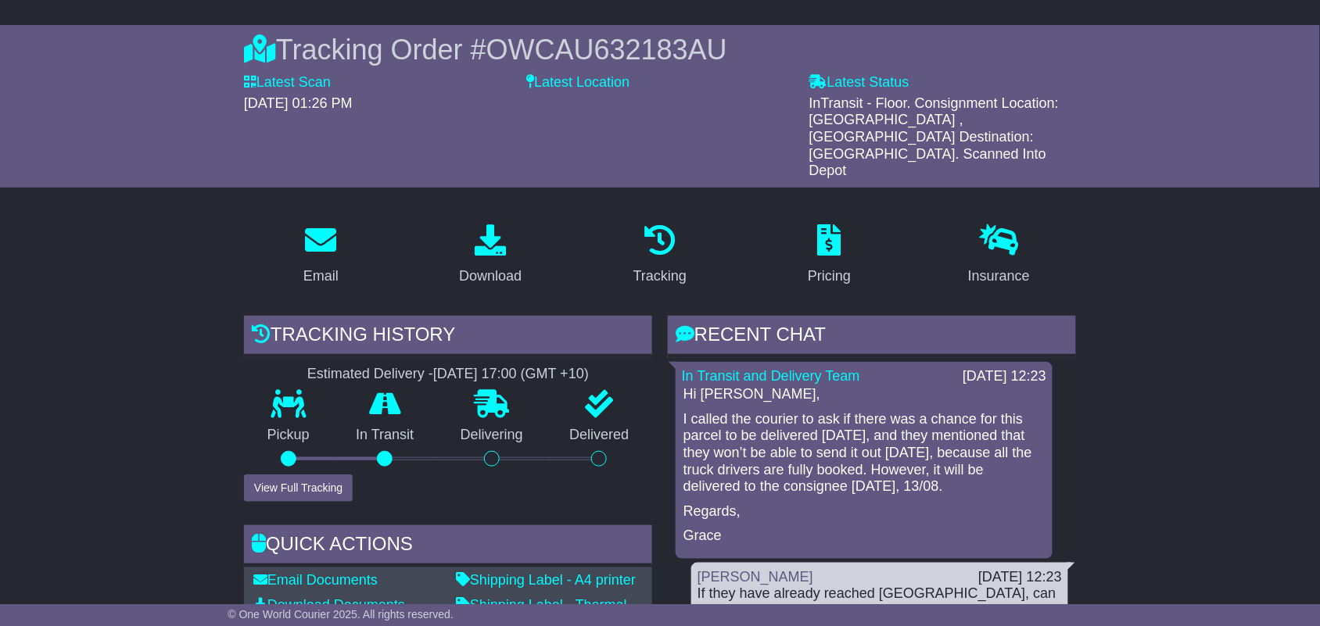
scroll to position [155, 0]
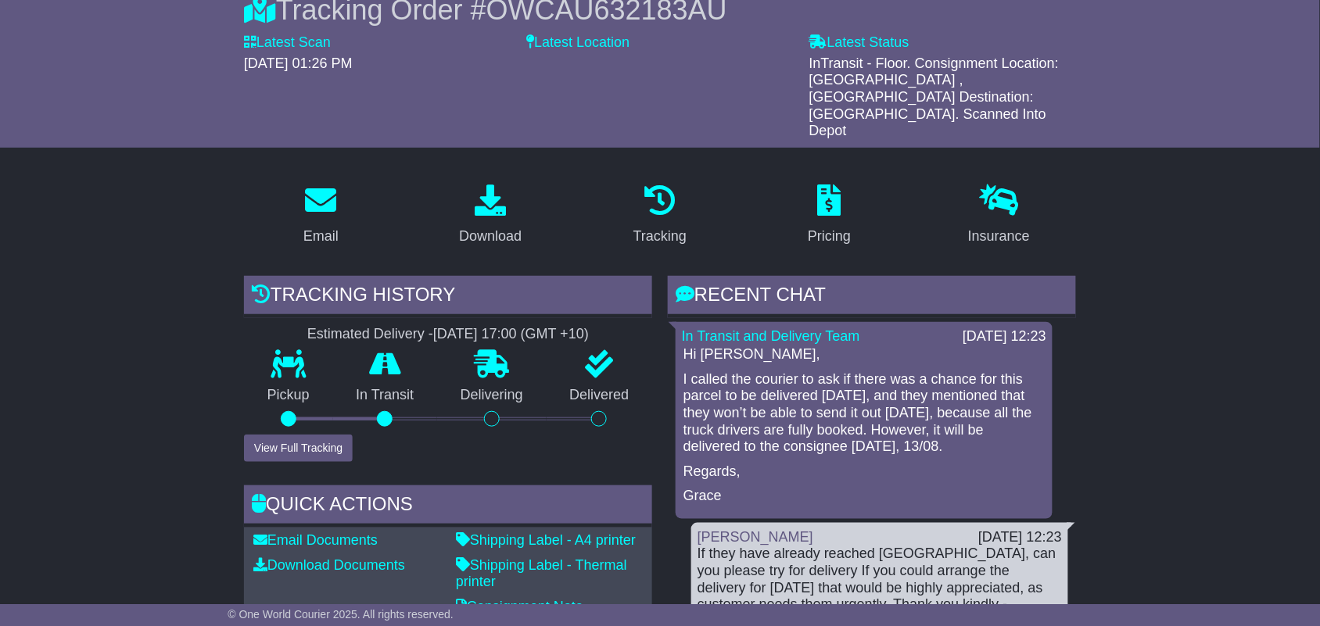
drag, startPoint x: 682, startPoint y: 344, endPoint x: 1017, endPoint y: 408, distance: 341.5
click at [1017, 408] on div "Hi [PERSON_NAME], I called the courier to ask if there was a chance for this pa…" at bounding box center [864, 425] width 364 height 159
copy p "I called the courier to ask if there was a chance for this parcel to be deliver…"
